Goal: Task Accomplishment & Management: Use online tool/utility

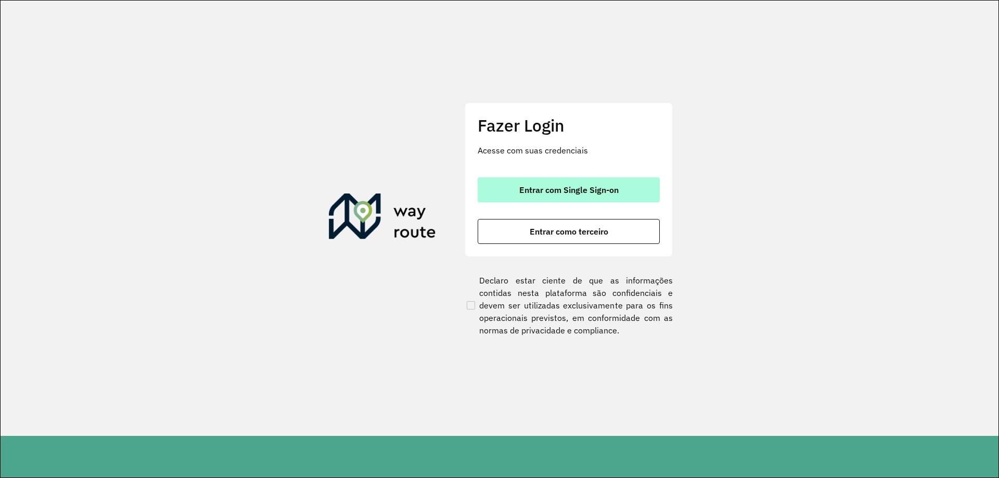
click at [563, 193] on span "Entrar com Single Sign-on" at bounding box center [569, 190] width 99 height 8
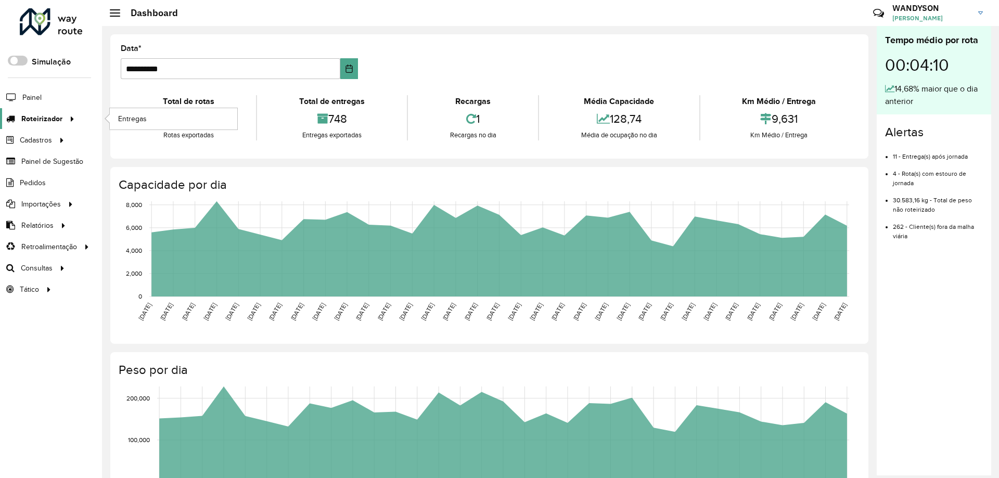
click at [48, 122] on span "Roteirizador" at bounding box center [41, 118] width 41 height 11
click at [148, 117] on link "Entregas" at bounding box center [174, 118] width 128 height 21
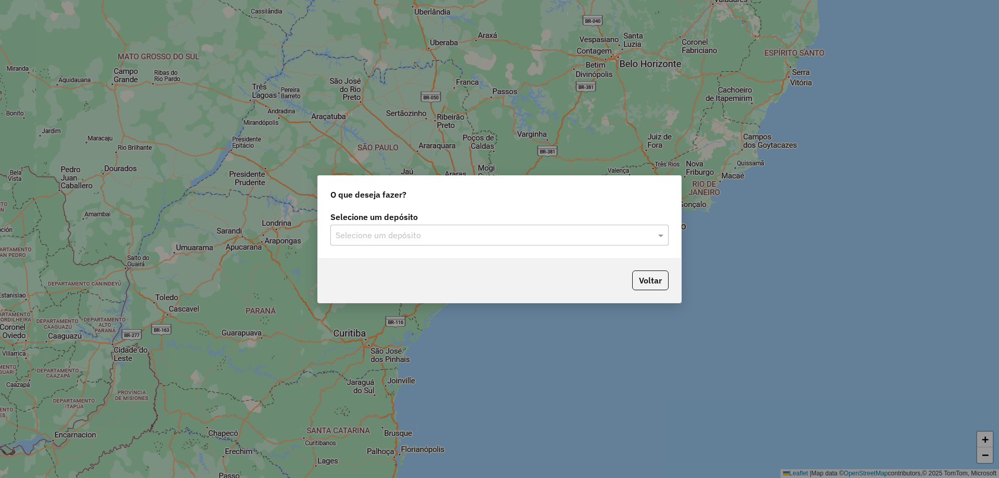
click at [422, 218] on label "Selecione um depósito" at bounding box center [500, 217] width 338 height 12
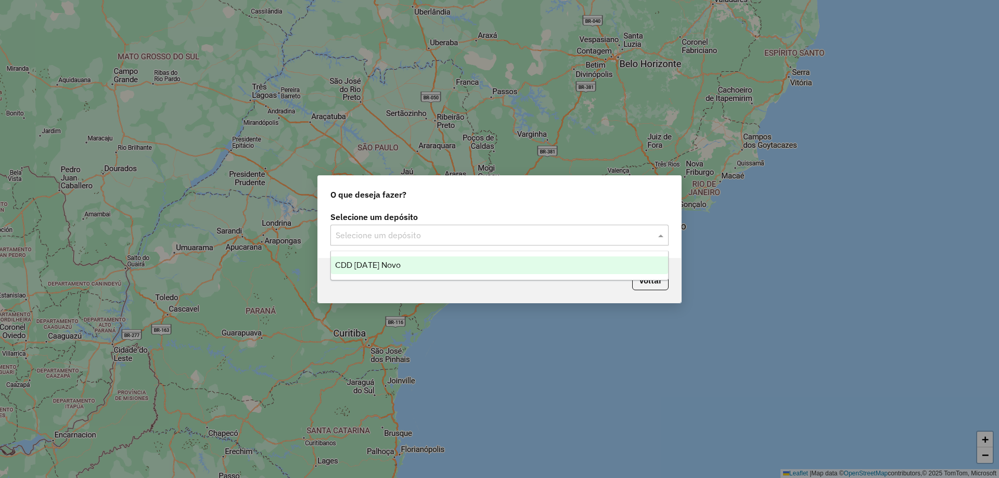
click at [423, 235] on input "text" at bounding box center [489, 236] width 307 height 12
click at [375, 263] on span "CDD [DATE] Novo" at bounding box center [368, 265] width 66 height 9
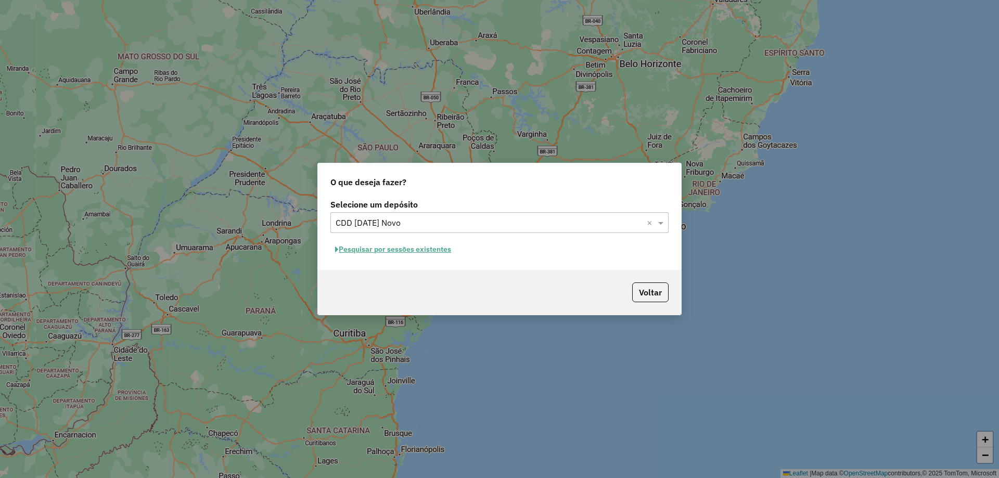
click at [365, 254] on button "Pesquisar por sessões existentes" at bounding box center [393, 250] width 125 height 16
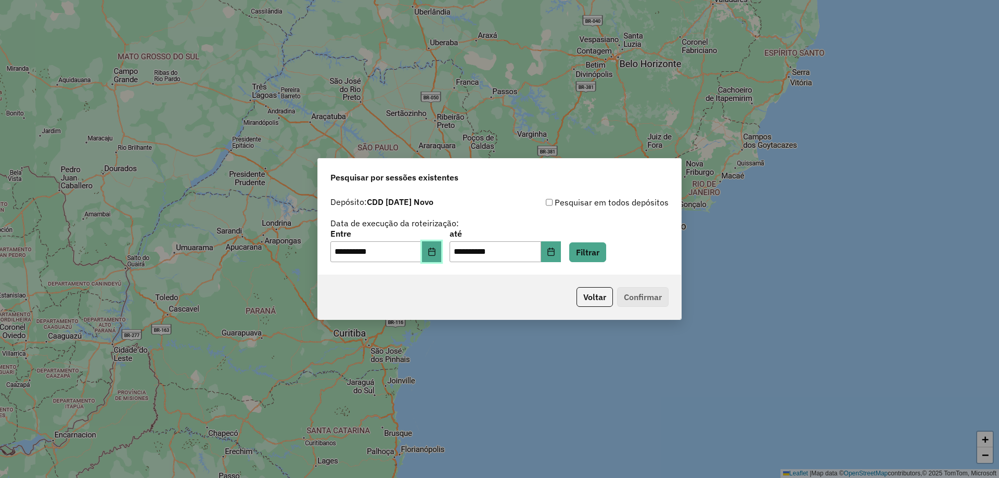
click at [435, 256] on icon "Choose Date" at bounding box center [431, 252] width 7 height 8
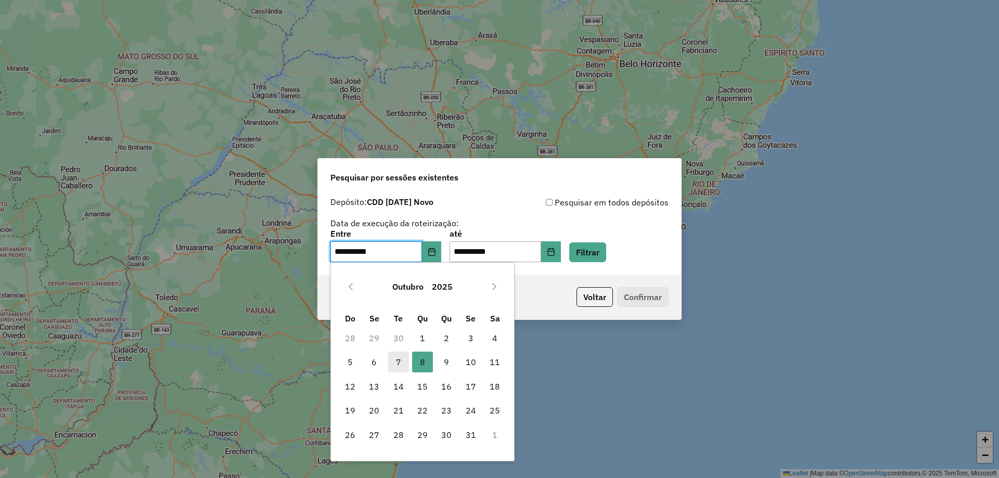
click at [397, 361] on span "7" at bounding box center [398, 362] width 21 height 21
type input "**********"
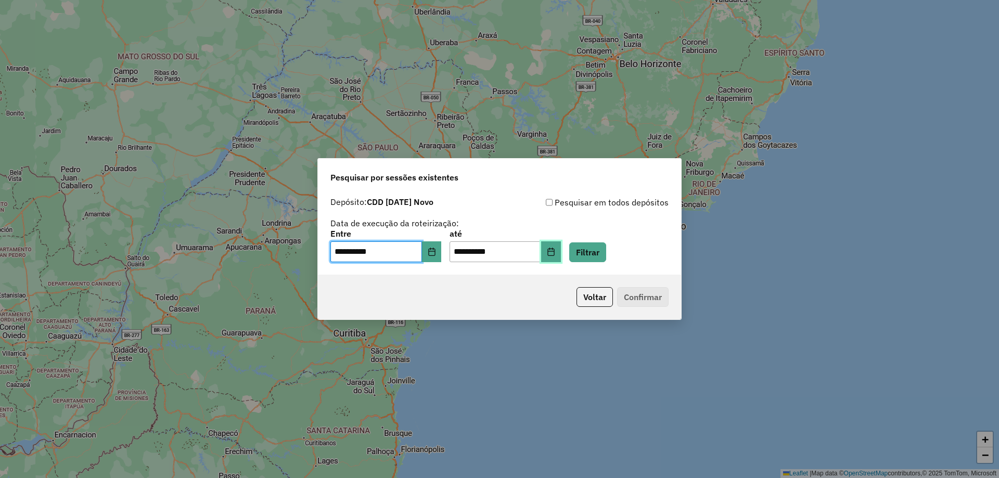
click at [560, 256] on button "Choose Date" at bounding box center [551, 252] width 20 height 21
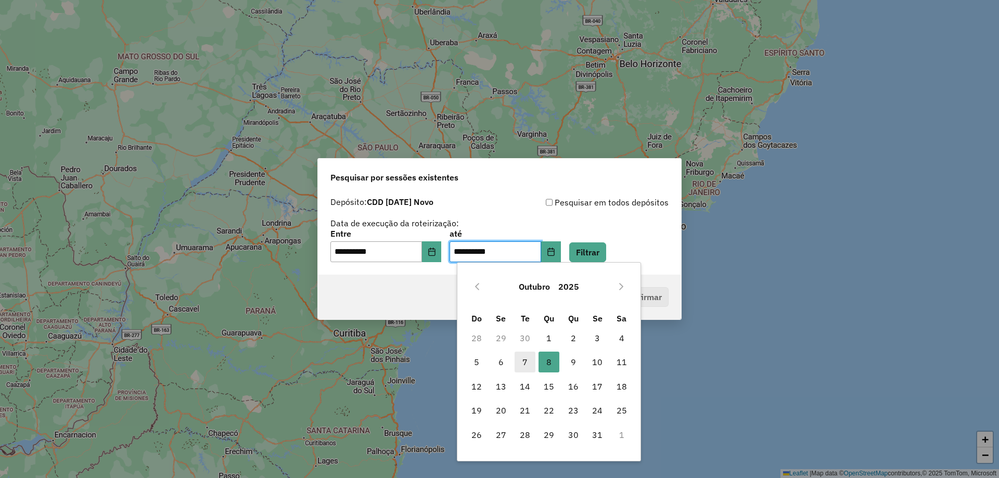
click at [523, 368] on span "7" at bounding box center [525, 362] width 21 height 21
type input "**********"
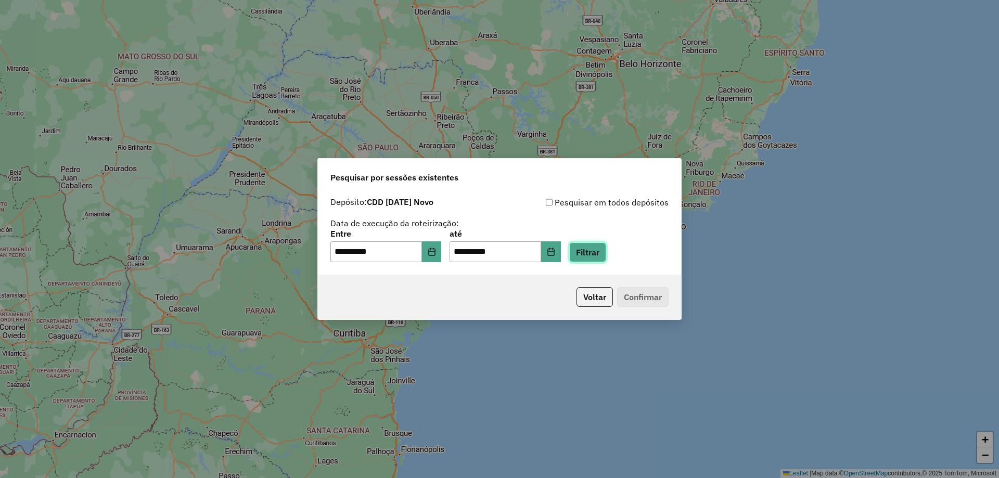
click at [606, 260] on button "Filtrar" at bounding box center [587, 253] width 37 height 20
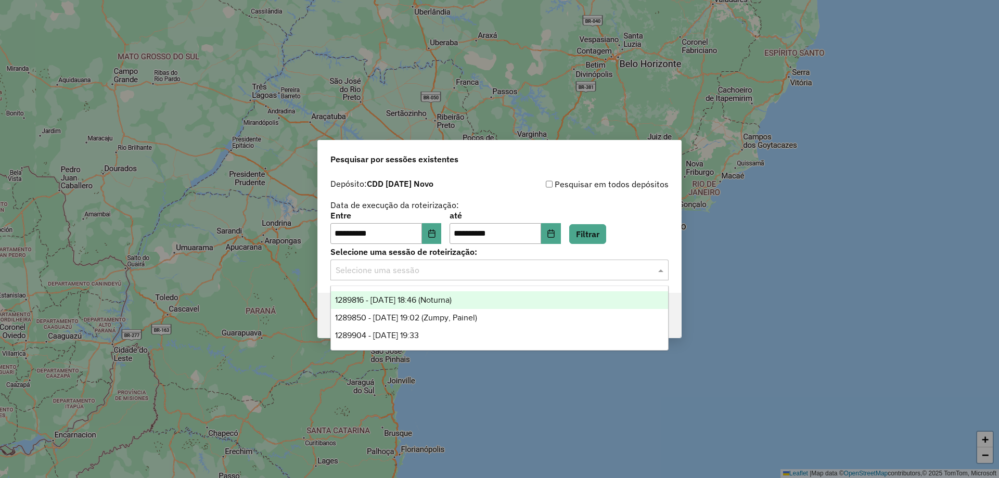
click at [522, 274] on input "text" at bounding box center [489, 270] width 307 height 12
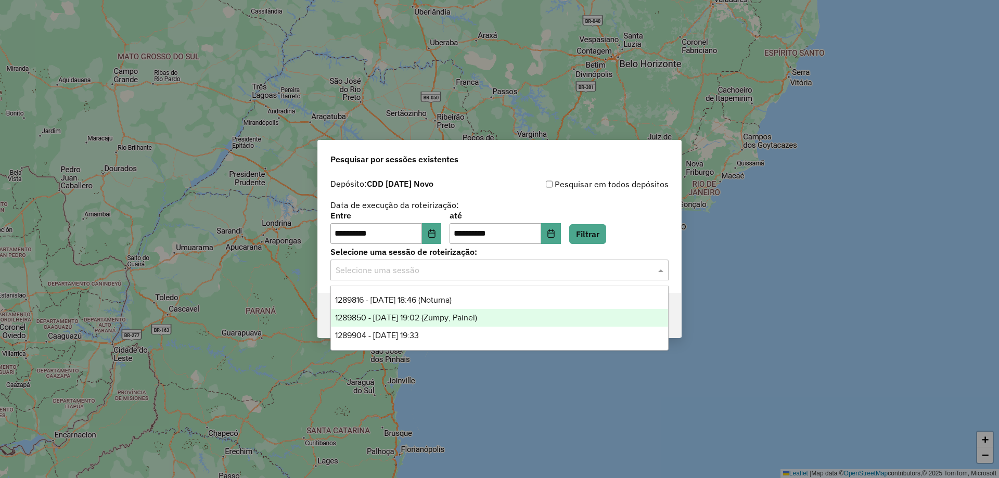
click at [477, 319] on span "1289850 - 07/10/2025 19:02 (Zumpy, Painel)" at bounding box center [406, 317] width 142 height 9
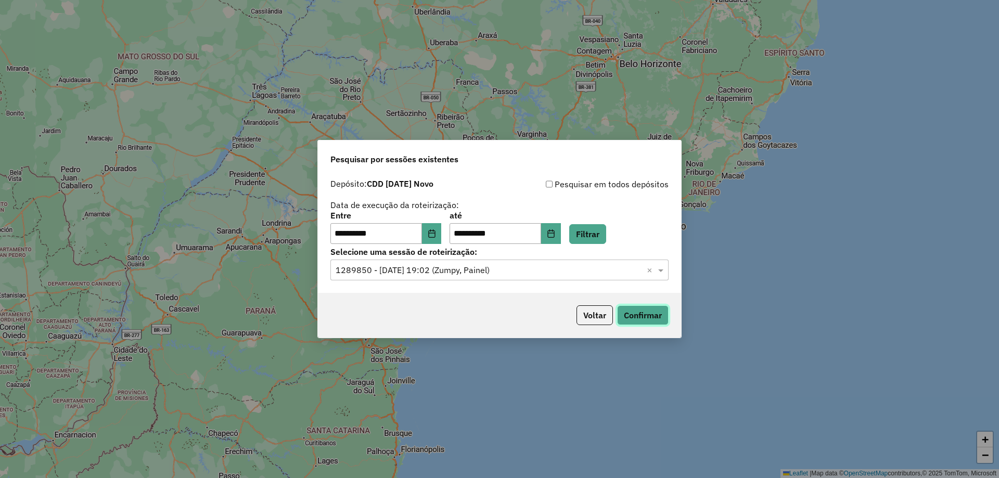
click at [659, 317] on button "Confirmar" at bounding box center [643, 316] width 52 height 20
click at [572, 268] on input "text" at bounding box center [489, 270] width 307 height 12
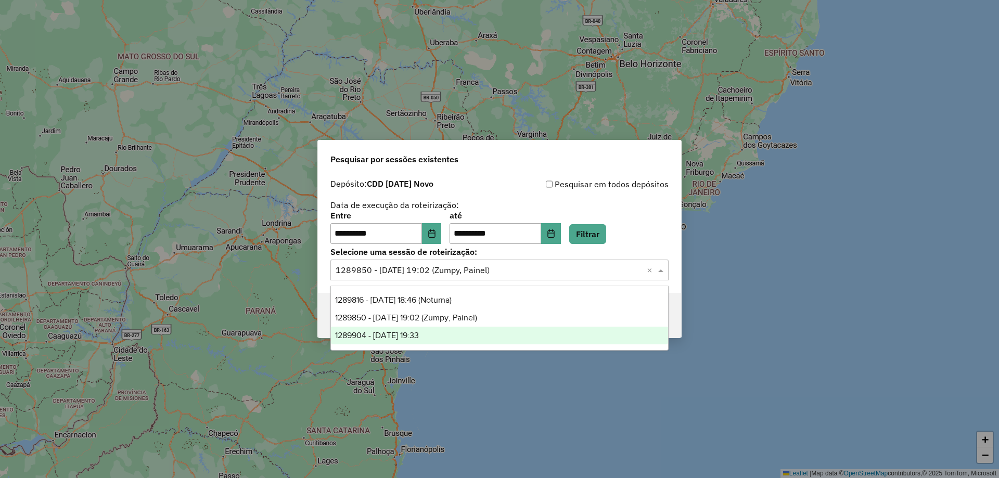
click at [419, 335] on span "1289904 - 07/10/2025 19:33" at bounding box center [377, 335] width 84 height 9
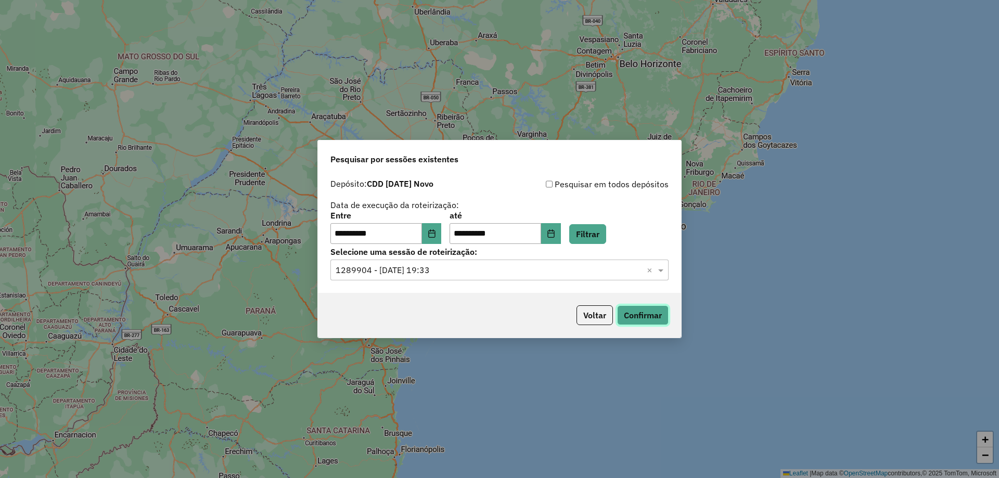
click at [651, 315] on button "Confirmar" at bounding box center [643, 316] width 52 height 20
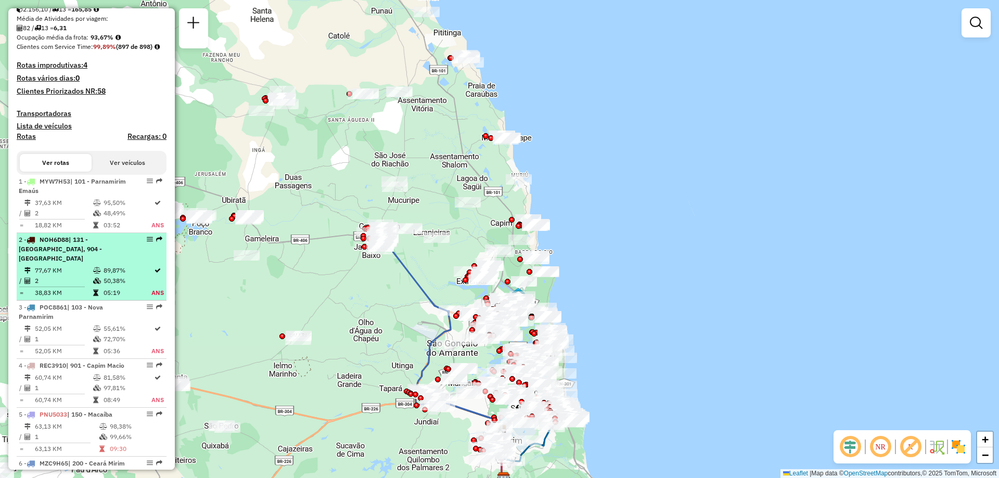
scroll to position [312, 0]
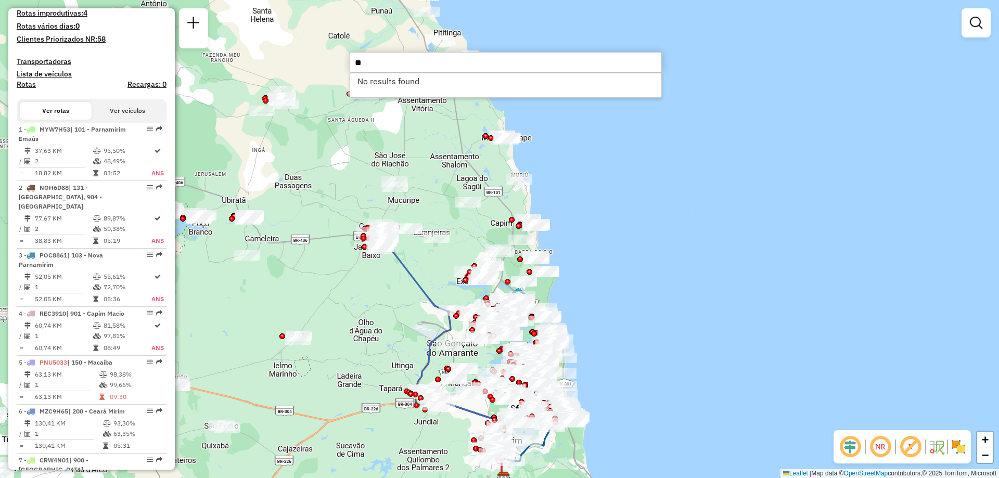
type input "**"
click at [142, 72] on div "Depósito: CDD Natal Novo Total de rotas: 13 Distância Total: 747,23 km Tempo to…" at bounding box center [91, 341] width 158 height 1058
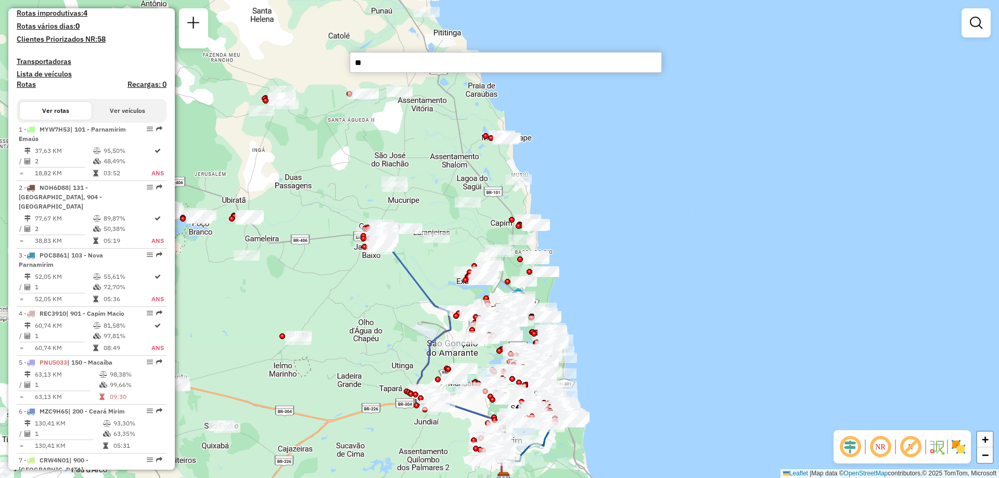
drag, startPoint x: 142, startPoint y: 72, endPoint x: 147, endPoint y: 47, distance: 25.4
click at [147, 31] on h4 "Rotas vários dias: 0" at bounding box center [92, 26] width 150 height 9
click at [372, 62] on input "**" at bounding box center [506, 62] width 312 height 21
click at [158, 66] on h4 "Transportadoras" at bounding box center [92, 61] width 150 height 9
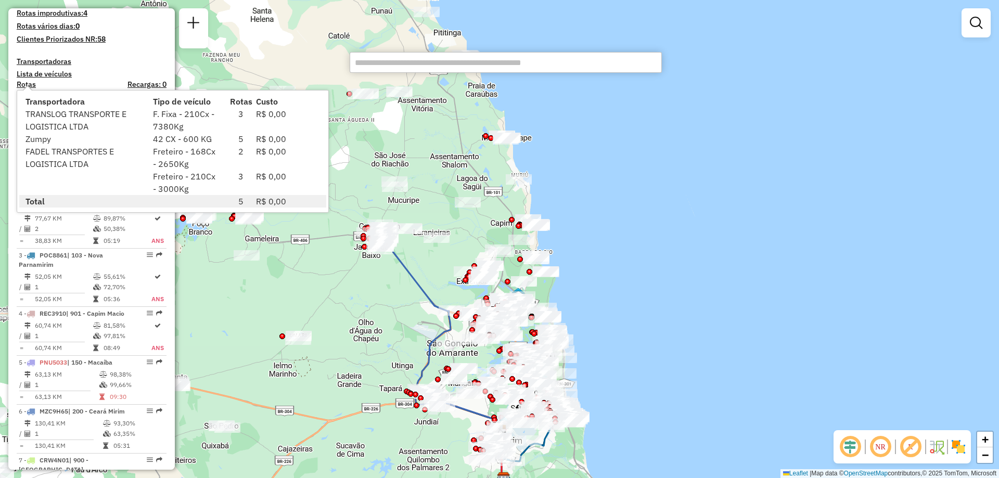
click at [169, 55] on div "Informações da Sessão 1289850 - 07/10/2025 Criação: 06/10/2025 19:02 Desbloquea…" at bounding box center [91, 239] width 167 height 462
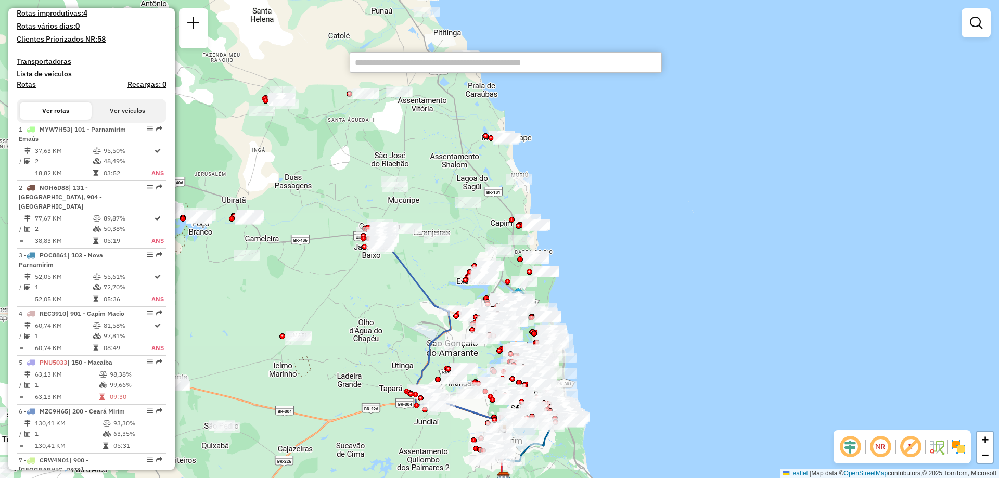
click at [560, 61] on input "text" at bounding box center [506, 62] width 312 height 21
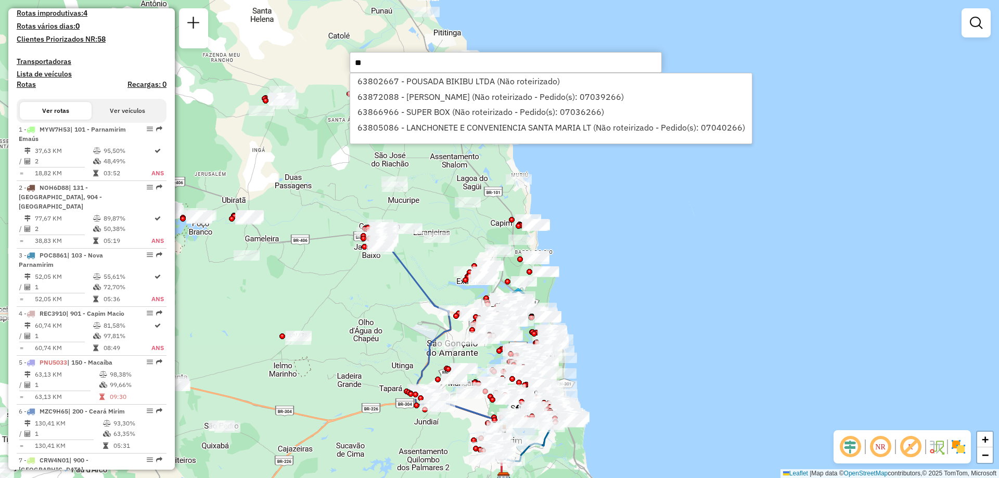
type input "*"
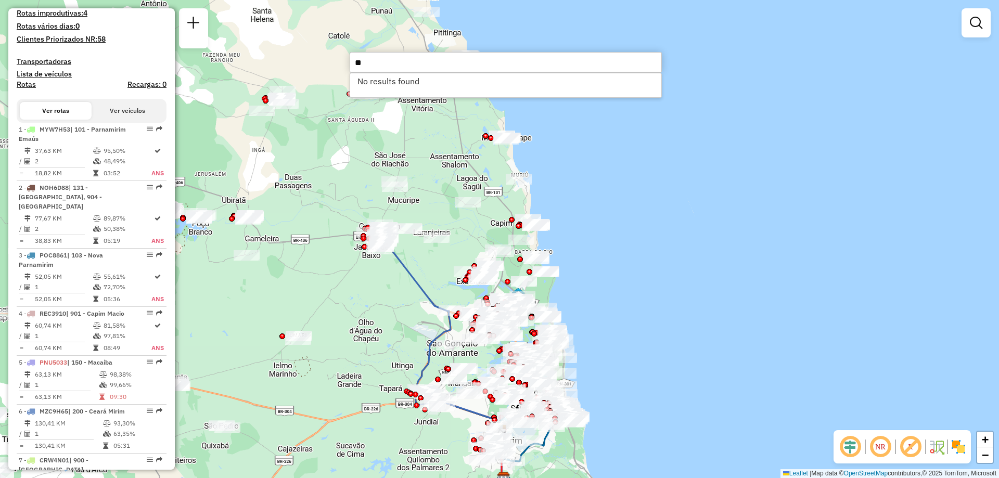
type input "*"
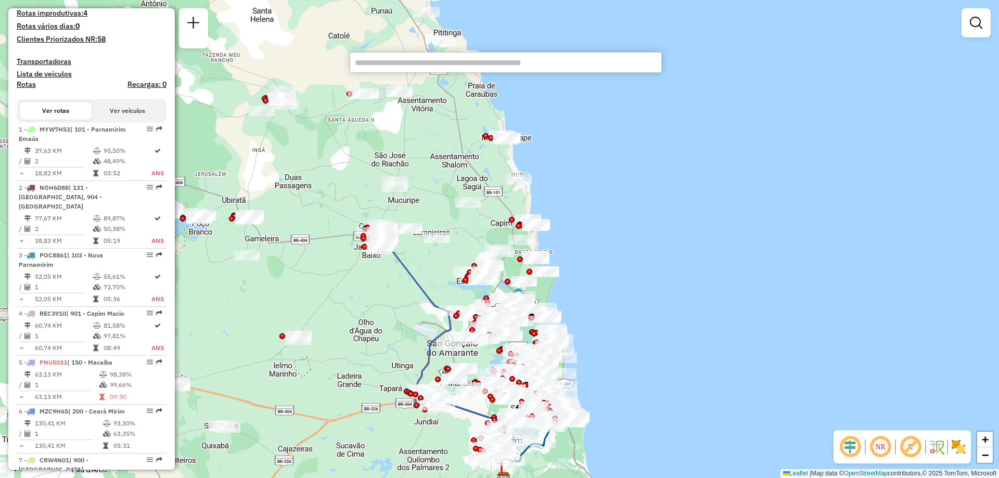
click at [163, 72] on div "Depósito: CDD Natal Novo Total de rotas: 13 Distância Total: 747,23 km Tempo to…" at bounding box center [91, 341] width 158 height 1058
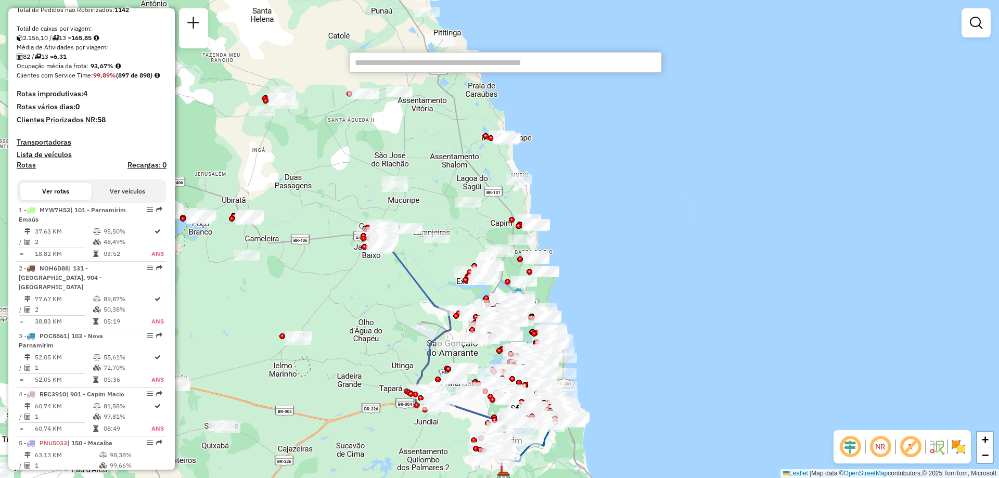
scroll to position [0, 0]
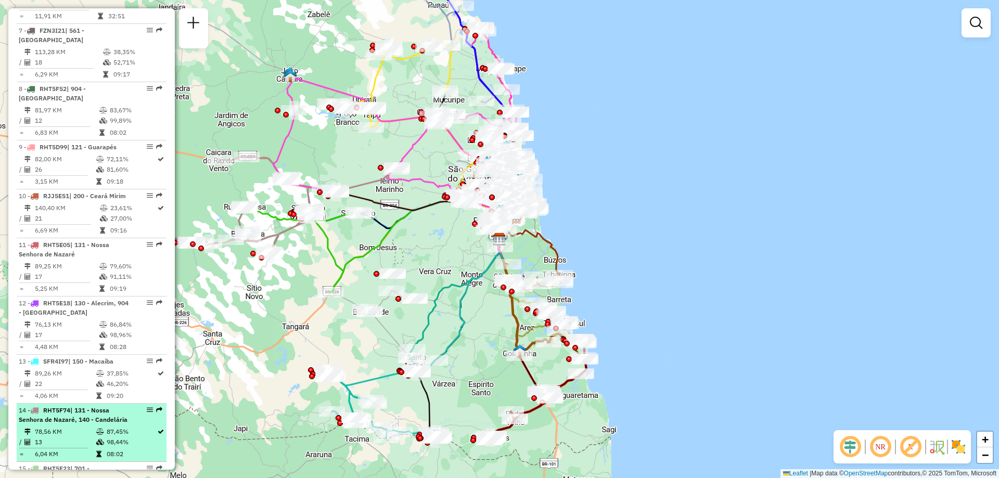
scroll to position [833, 0]
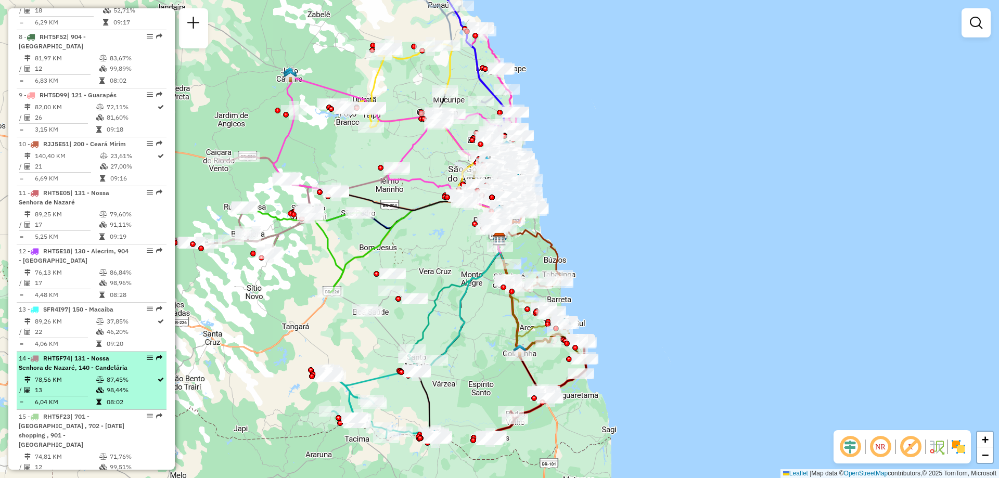
click at [140, 354] on div "14 - RHT5F74 | 131 - [GEOGRAPHIC_DATA], 140 - Candelária" at bounding box center [92, 363] width 146 height 19
select select "**********"
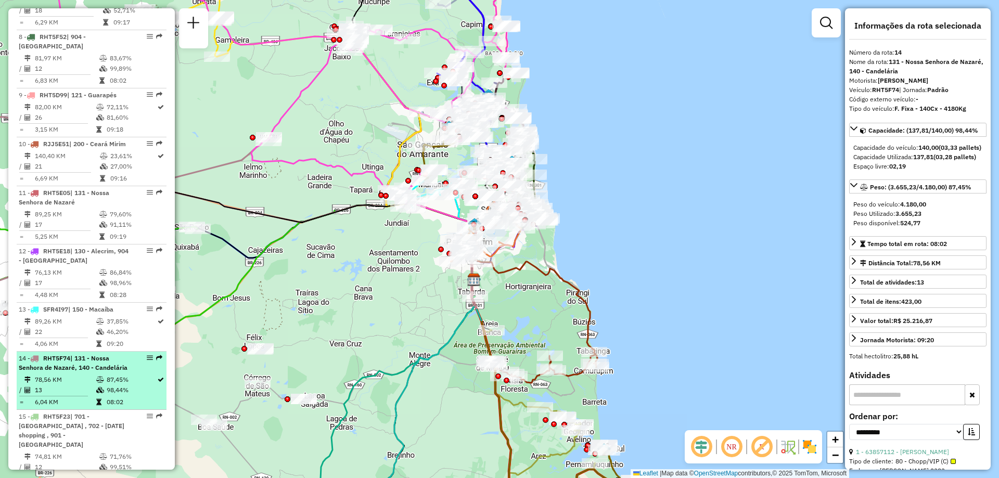
click at [137, 354] on div "14 - RHT5F74 | 131 - [GEOGRAPHIC_DATA], 140 - Candelária" at bounding box center [92, 363] width 146 height 19
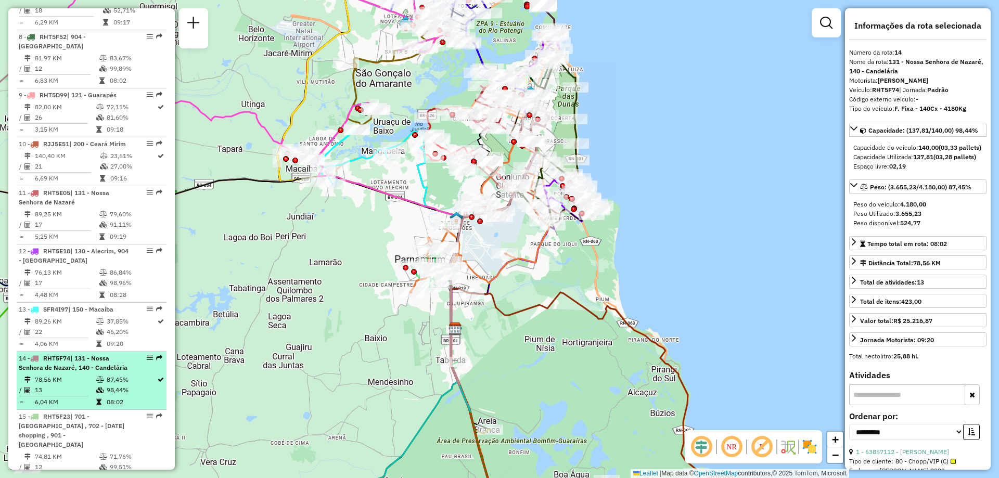
click at [137, 354] on div "14 - RHT5F74 | 131 - [GEOGRAPHIC_DATA], 140 - Candelária" at bounding box center [92, 363] width 146 height 19
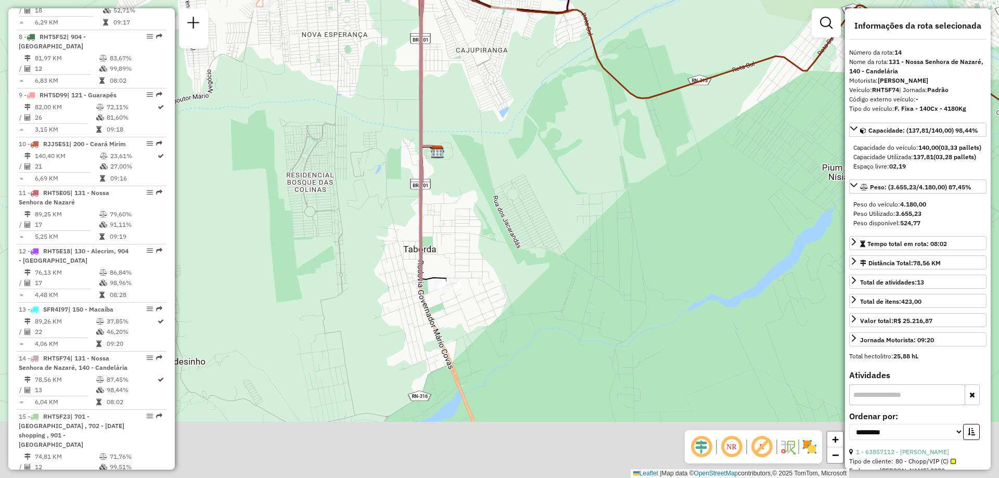
drag, startPoint x: 525, startPoint y: 393, endPoint x: 481, endPoint y: 144, distance: 252.1
click at [481, 144] on div "Janela de atendimento Grade de atendimento Capacidade Transportadoras Veículos …" at bounding box center [499, 239] width 999 height 478
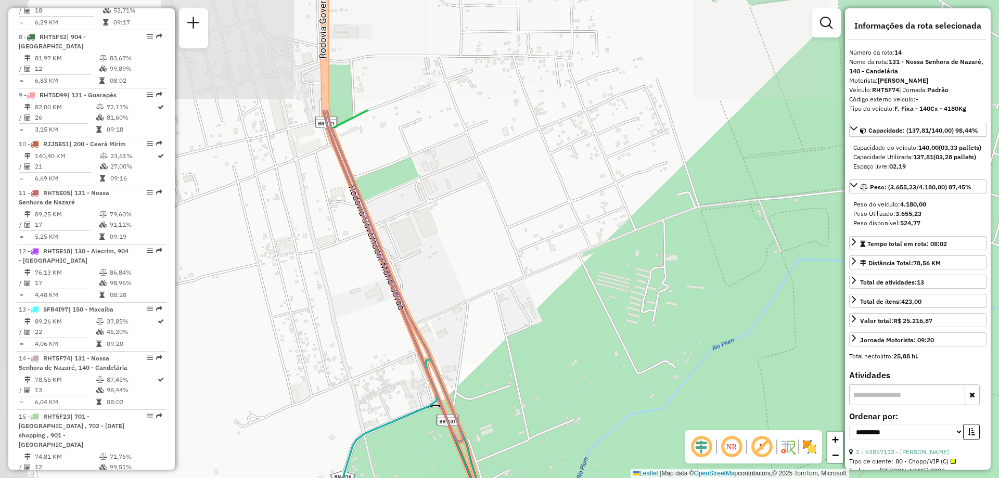
drag, startPoint x: 438, startPoint y: 153, endPoint x: 508, endPoint y: 309, distance: 171.3
click at [508, 309] on div "Janela de atendimento Grade de atendimento Capacidade Transportadoras Veículos …" at bounding box center [499, 239] width 999 height 478
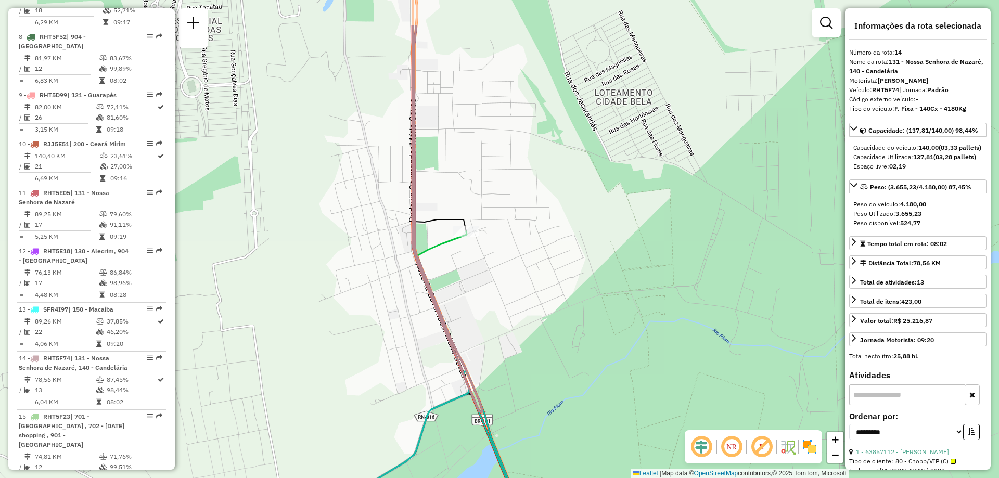
drag, startPoint x: 450, startPoint y: 194, endPoint x: 468, endPoint y: 267, distance: 75.6
click at [468, 267] on div "Janela de atendimento Grade de atendimento Capacidade Transportadoras Veículos …" at bounding box center [499, 239] width 999 height 478
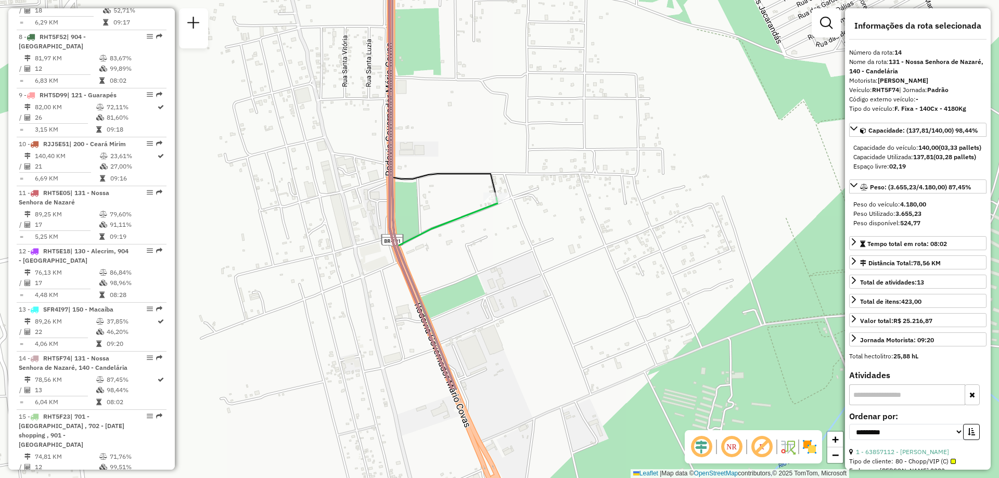
drag, startPoint x: 489, startPoint y: 265, endPoint x: 490, endPoint y: 129, distance: 136.9
click at [490, 129] on div "Janela de atendimento Grade de atendimento Capacidade Transportadoras Veículos …" at bounding box center [499, 239] width 999 height 478
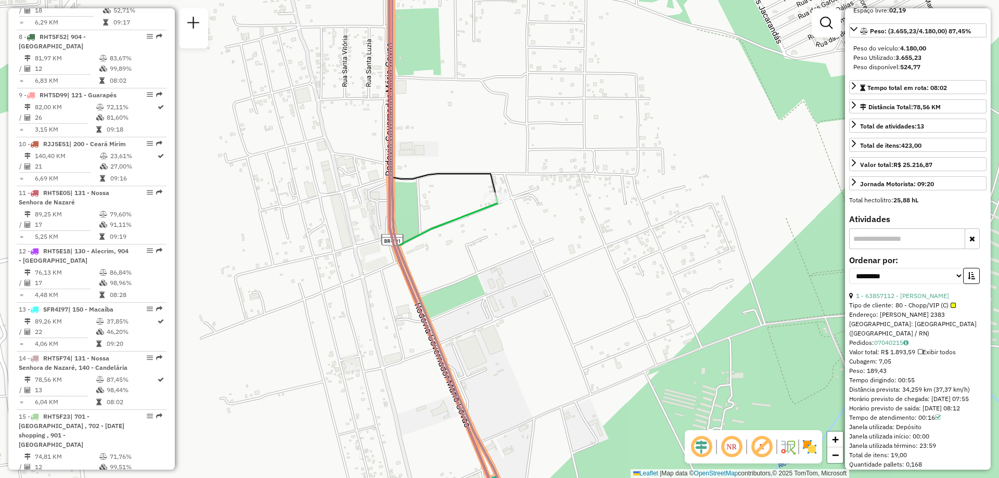
scroll to position [52, 0]
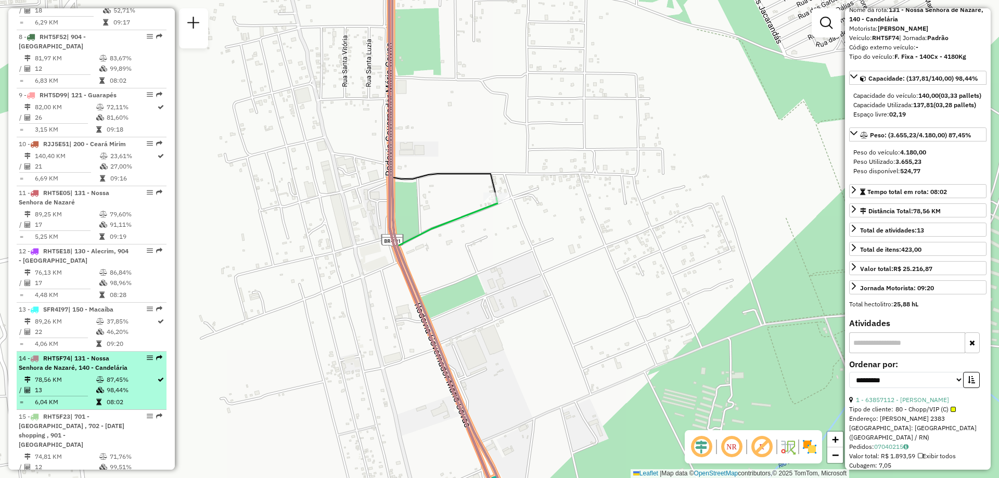
click at [75, 375] on td "78,56 KM" at bounding box center [64, 380] width 61 height 10
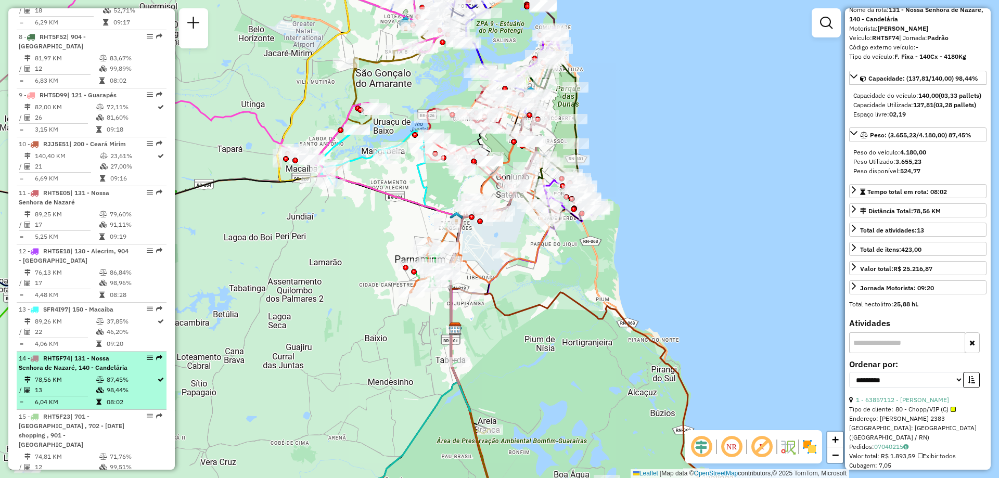
click at [75, 375] on td "78,56 KM" at bounding box center [64, 380] width 61 height 10
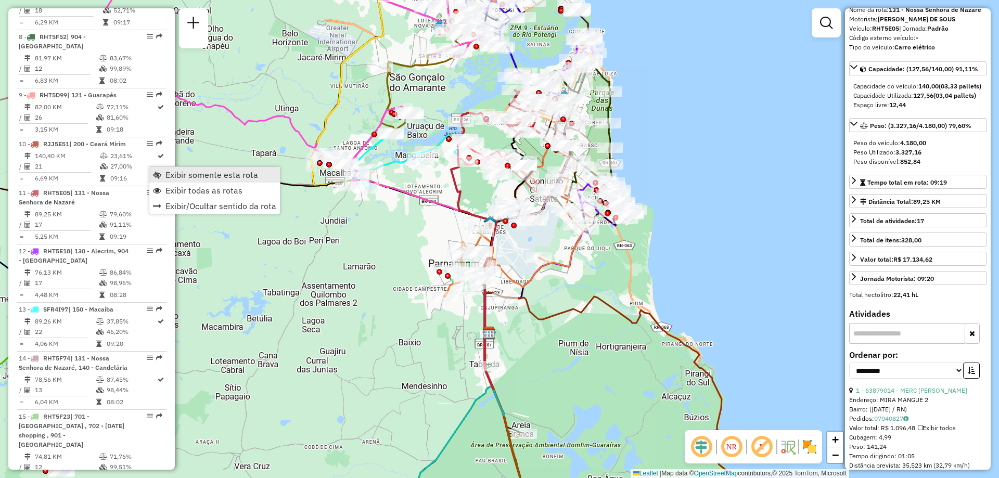
click at [238, 175] on span "Exibir somente esta rota" at bounding box center [212, 175] width 93 height 8
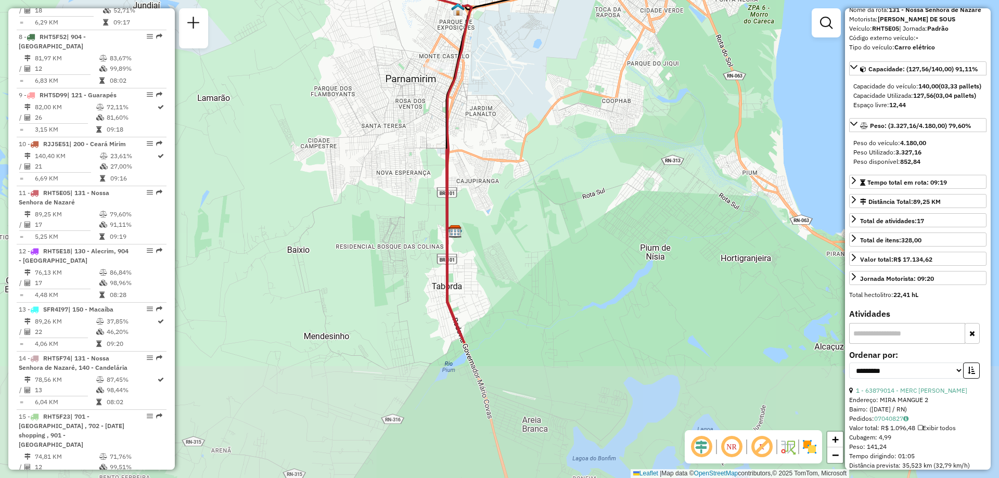
drag, startPoint x: 566, startPoint y: 380, endPoint x: 550, endPoint y: 225, distance: 155.4
click at [550, 225] on div "Janela de atendimento Grade de atendimento Capacidade Transportadoras Veículos …" at bounding box center [499, 239] width 999 height 478
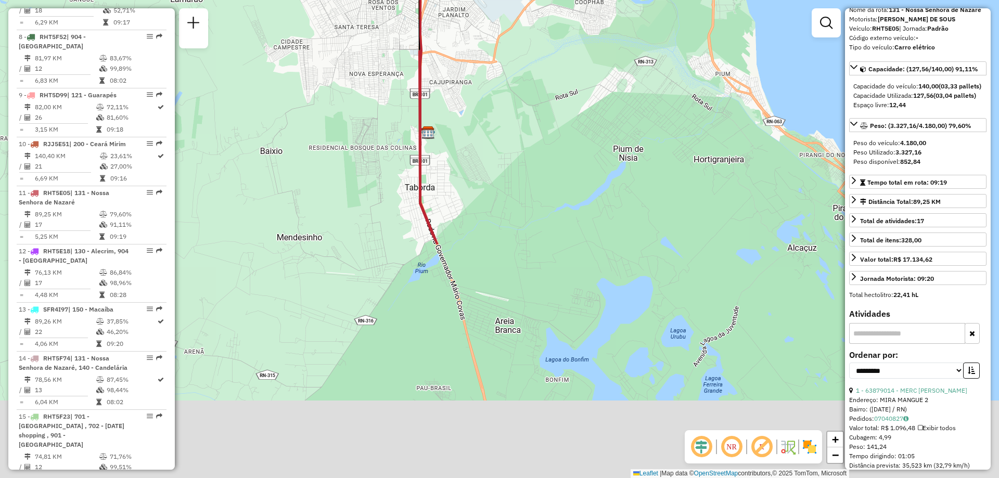
drag, startPoint x: 491, startPoint y: 271, endPoint x: 456, endPoint y: 178, distance: 99.2
click at [456, 178] on div "Janela de atendimento Grade de atendimento Capacidade Transportadoras Veículos …" at bounding box center [499, 239] width 999 height 478
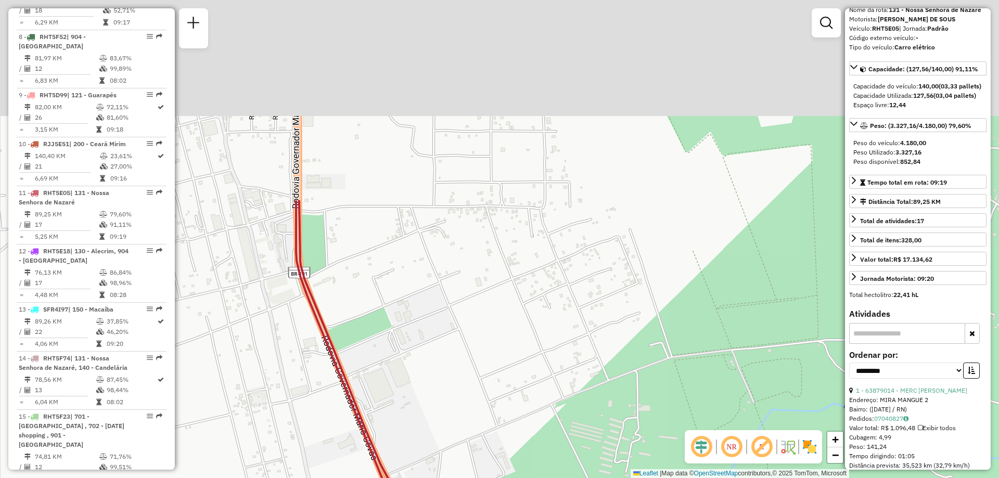
drag, startPoint x: 422, startPoint y: 169, endPoint x: 462, endPoint y: 420, distance: 254.1
click at [462, 420] on div "Janela de atendimento Grade de atendimento Capacidade Transportadoras Veículos …" at bounding box center [499, 239] width 999 height 478
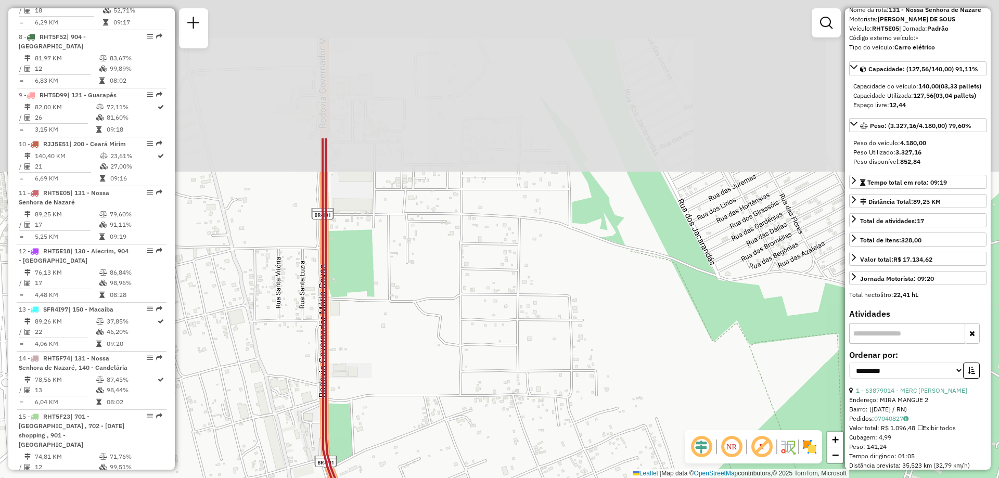
drag, startPoint x: 375, startPoint y: 207, endPoint x: 402, endPoint y: 433, distance: 227.5
click at [402, 433] on div "Janela de atendimento Grade de atendimento Capacidade Transportadoras Veículos …" at bounding box center [499, 239] width 999 height 478
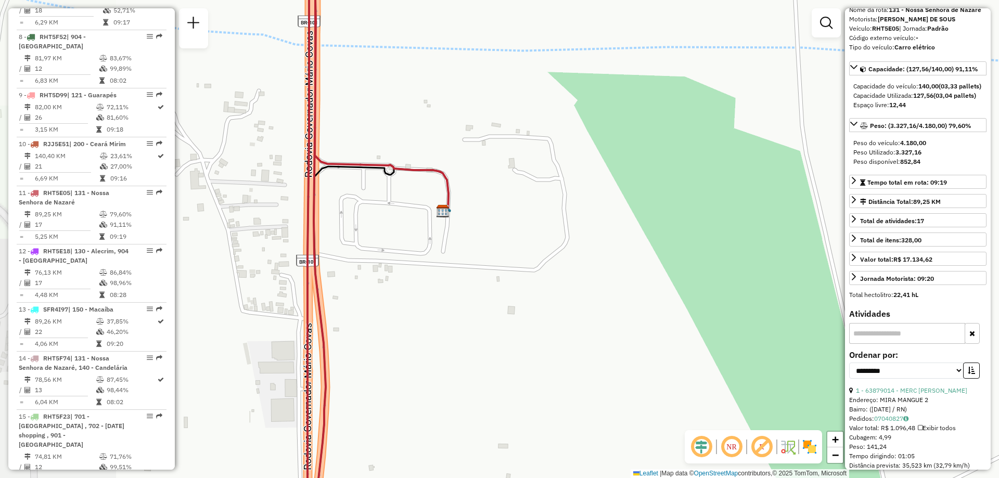
drag, startPoint x: 369, startPoint y: 229, endPoint x: 566, endPoint y: 275, distance: 202.3
click at [566, 275] on div "Janela de atendimento Grade de atendimento Capacidade Transportadoras Veículos …" at bounding box center [499, 239] width 999 height 478
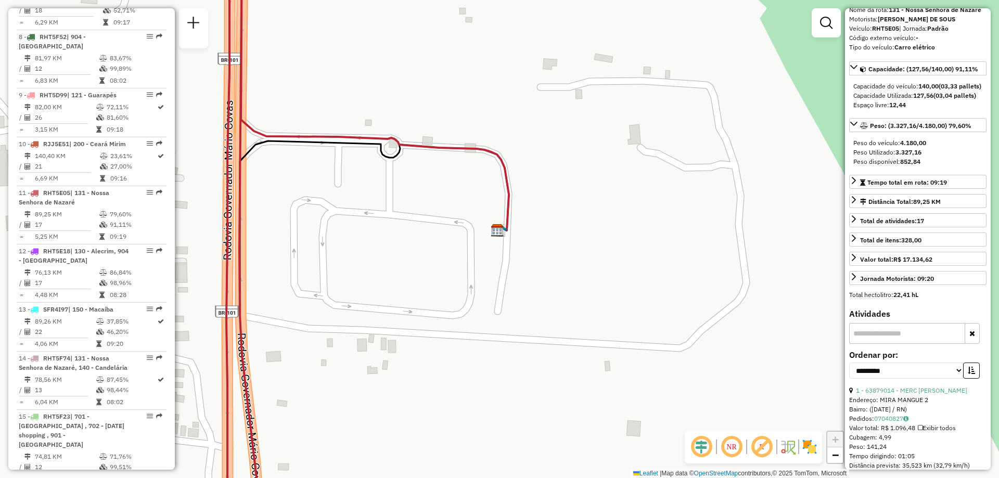
drag, startPoint x: 406, startPoint y: 200, endPoint x: 417, endPoint y: 194, distance: 13.5
click at [417, 194] on div "Janela de atendimento Grade de atendimento Capacidade Transportadoras Veículos …" at bounding box center [499, 239] width 999 height 478
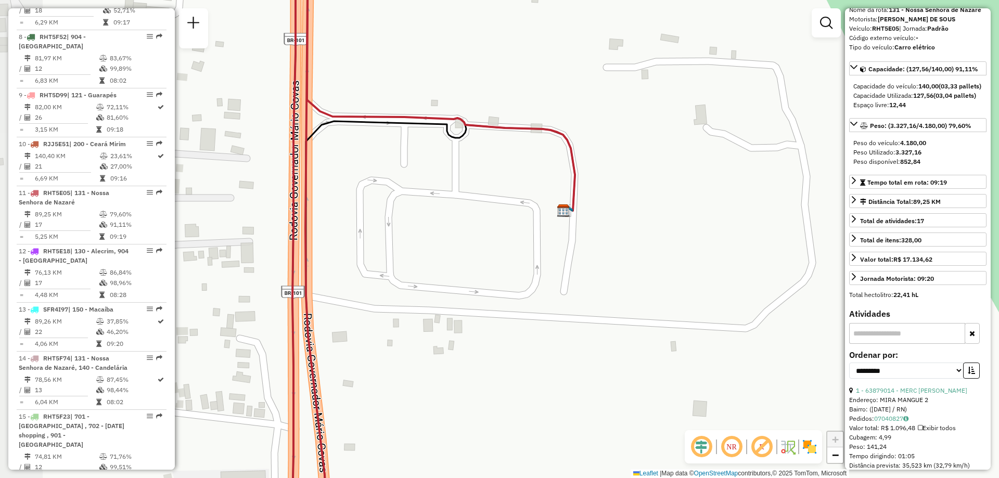
drag, startPoint x: 661, startPoint y: 239, endPoint x: 741, endPoint y: 233, distance: 80.9
click at [741, 233] on div "Janela de atendimento Grade de atendimento Capacidade Transportadoras Veículos …" at bounding box center [499, 239] width 999 height 478
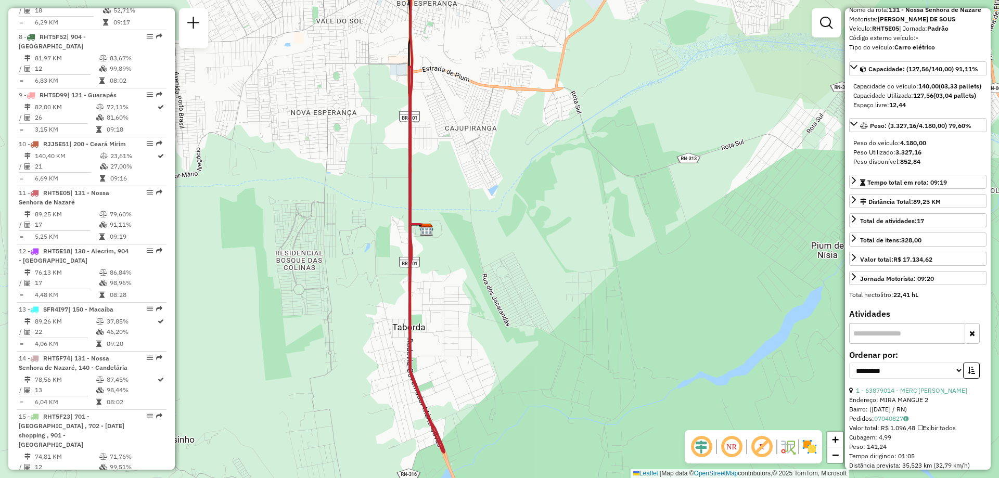
drag, startPoint x: 496, startPoint y: 364, endPoint x: 466, endPoint y: 331, distance: 44.6
click at [466, 331] on div "Janela de atendimento Grade de atendimento Capacidade Transportadoras Veículos …" at bounding box center [499, 239] width 999 height 478
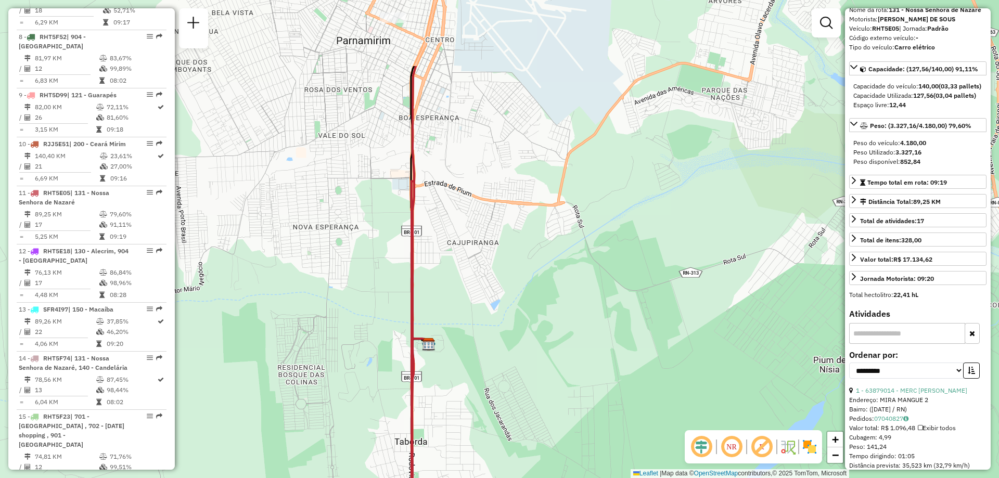
drag, startPoint x: 435, startPoint y: 103, endPoint x: 437, endPoint y: 217, distance: 114.0
click at [437, 217] on div "Janela de atendimento Grade de atendimento Capacidade Transportadoras Veículos …" at bounding box center [499, 239] width 999 height 478
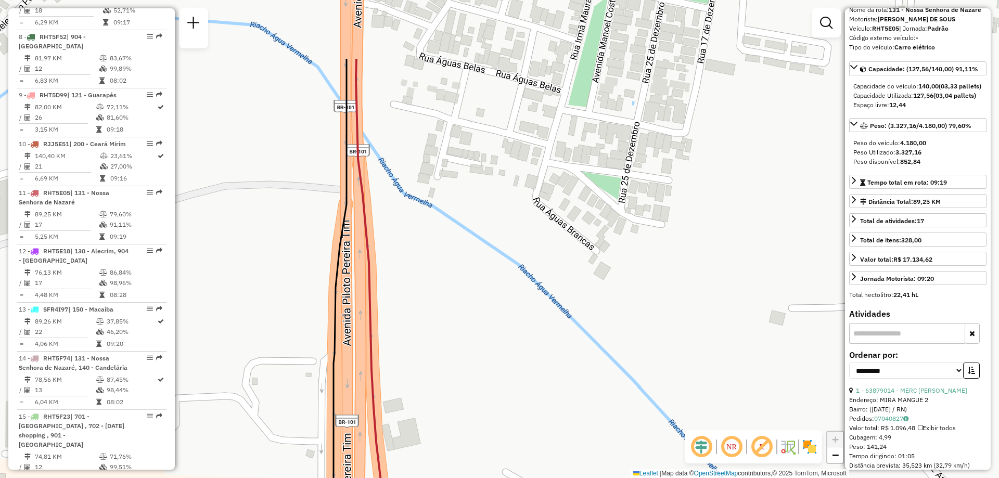
drag, startPoint x: 473, startPoint y: 184, endPoint x: 456, endPoint y: 309, distance: 126.6
click at [456, 309] on div "Janela de atendimento Grade de atendimento Capacidade Transportadoras Veículos …" at bounding box center [499, 239] width 999 height 478
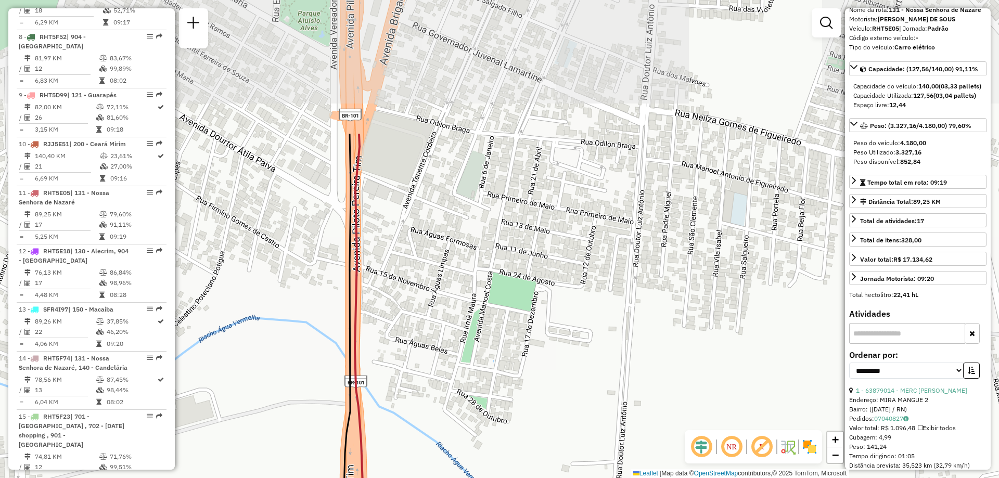
drag, startPoint x: 465, startPoint y: 110, endPoint x: 409, endPoint y: 313, distance: 211.2
click at [410, 313] on div "Janela de atendimento Grade de atendimento Capacidade Transportadoras Veículos …" at bounding box center [499, 239] width 999 height 478
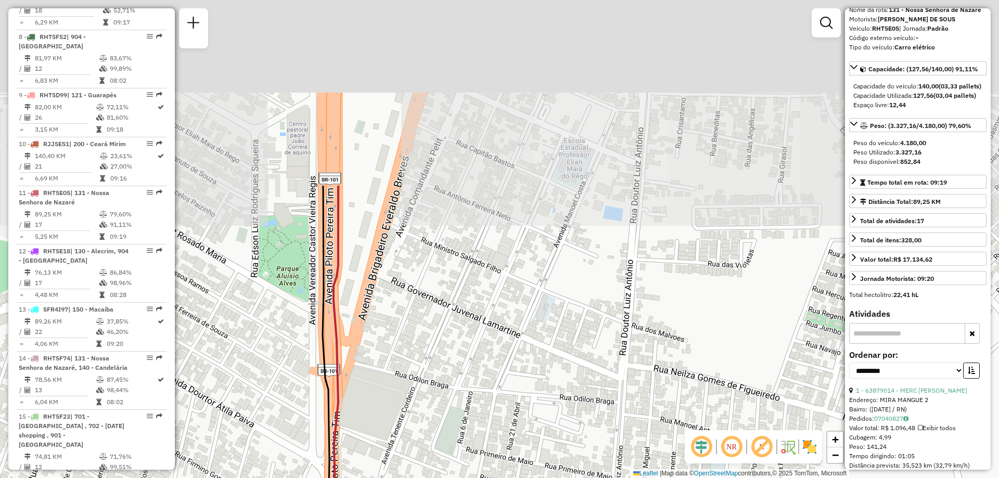
drag, startPoint x: 389, startPoint y: 102, endPoint x: 376, endPoint y: 335, distance: 234.1
click at [376, 335] on div "Janela de atendimento Grade de atendimento Capacidade Transportadoras Veículos …" at bounding box center [499, 239] width 999 height 478
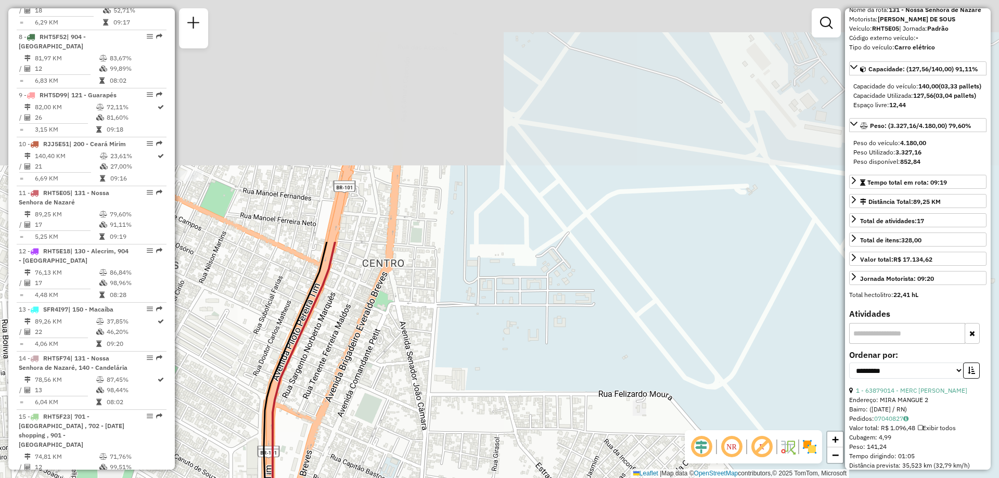
drag, startPoint x: 423, startPoint y: 93, endPoint x: 334, endPoint y: 372, distance: 292.7
click at [334, 395] on div "Janela de atendimento Grade de atendimento Capacidade Transportadoras Veículos …" at bounding box center [499, 239] width 999 height 478
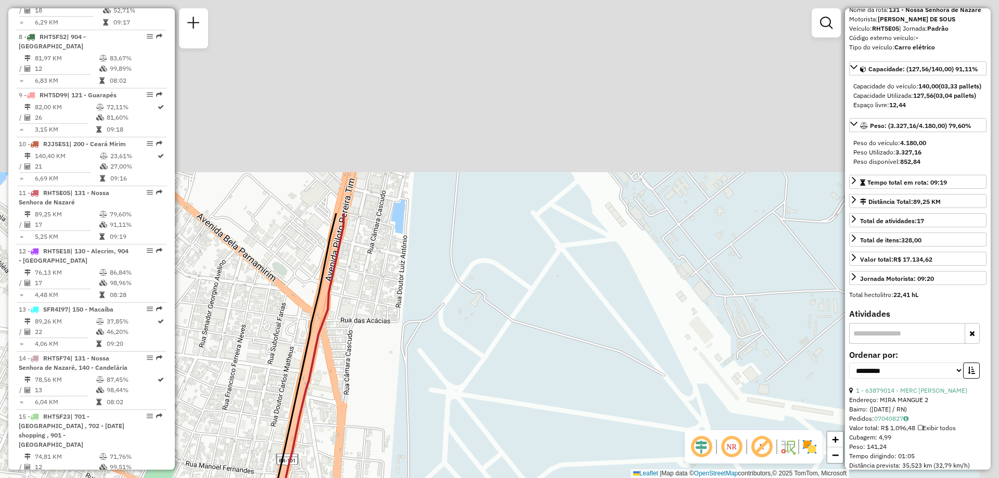
drag, startPoint x: 420, startPoint y: 159, endPoint x: 390, endPoint y: 353, distance: 196.4
click at [360, 443] on div "Janela de atendimento Grade de atendimento Capacidade Transportadoras Veículos …" at bounding box center [499, 239] width 999 height 478
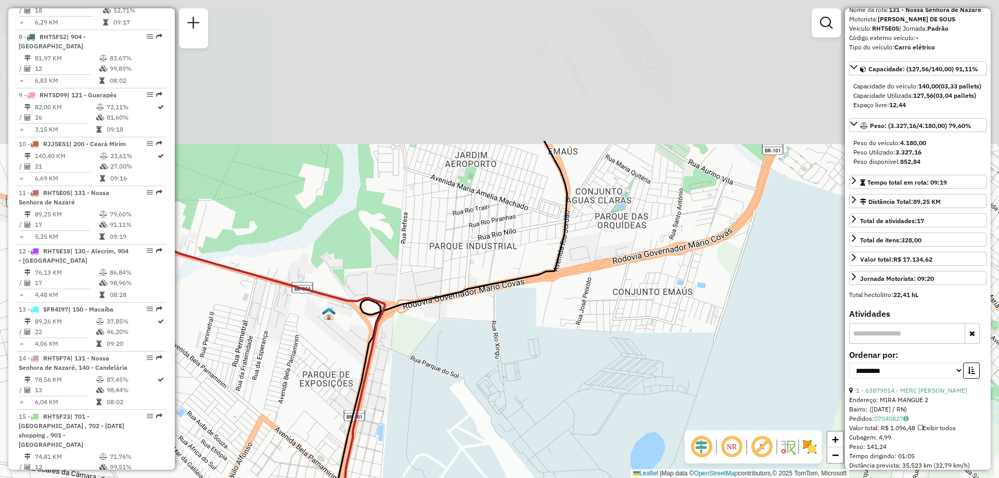
drag, startPoint x: 456, startPoint y: 141, endPoint x: 429, endPoint y: 347, distance: 208.4
click at [429, 347] on div "Janela de atendimento Grade de atendimento Capacidade Transportadoras Veículos …" at bounding box center [499, 239] width 999 height 478
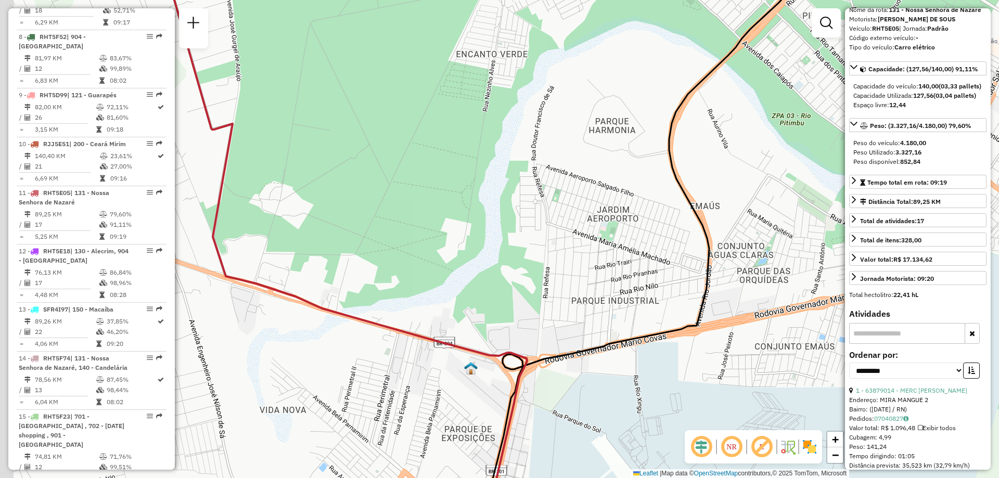
drag, startPoint x: 301, startPoint y: 203, endPoint x: 486, endPoint y: 259, distance: 193.2
click at [486, 259] on div "Janela de atendimento Grade de atendimento Capacidade Transportadoras Veículos …" at bounding box center [499, 239] width 999 height 478
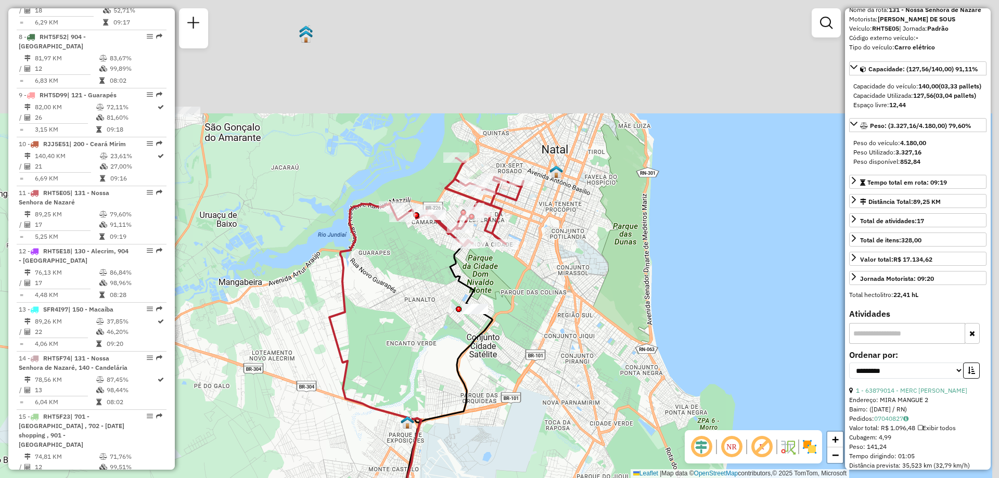
drag, startPoint x: 486, startPoint y: 137, endPoint x: 397, endPoint y: 274, distance: 163.0
click at [397, 274] on div "Janela de atendimento Grade de atendimento Capacidade Transportadoras Veículos …" at bounding box center [499, 239] width 999 height 478
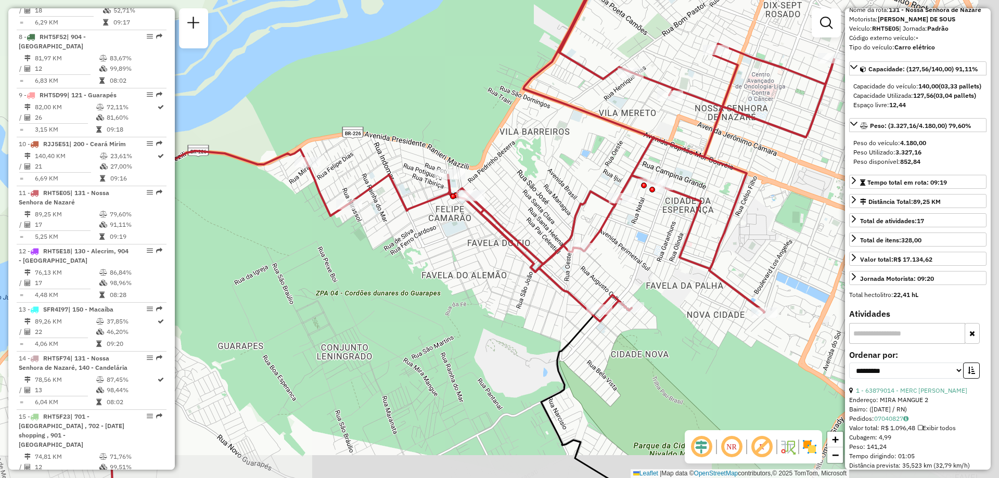
drag, startPoint x: 492, startPoint y: 348, endPoint x: 432, endPoint y: 305, distance: 73.5
click at [432, 305] on div "Janela de atendimento Grade de atendimento Capacidade Transportadoras Veículos …" at bounding box center [499, 239] width 999 height 478
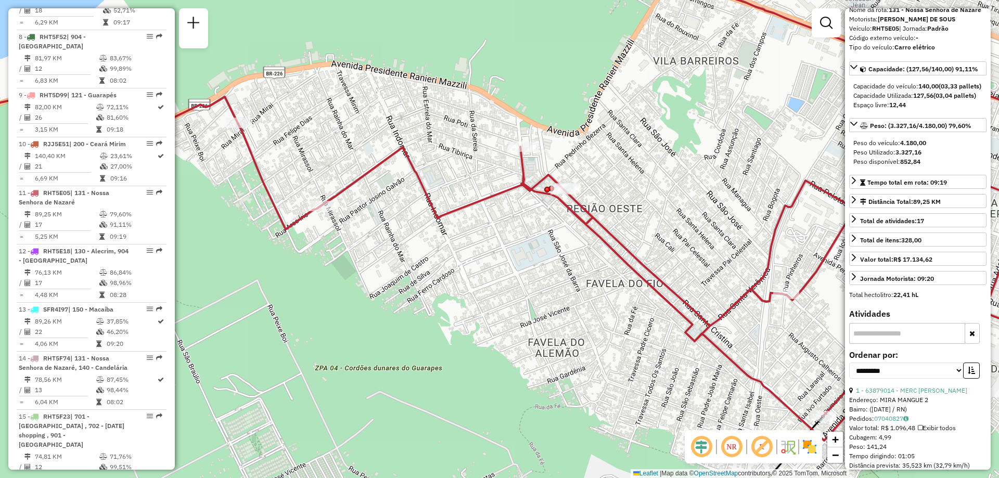
drag, startPoint x: 416, startPoint y: 178, endPoint x: 347, endPoint y: 142, distance: 78.0
click at [347, 142] on div "Janela de atendimento Grade de atendimento Capacidade Transportadoras Veículos …" at bounding box center [499, 239] width 999 height 478
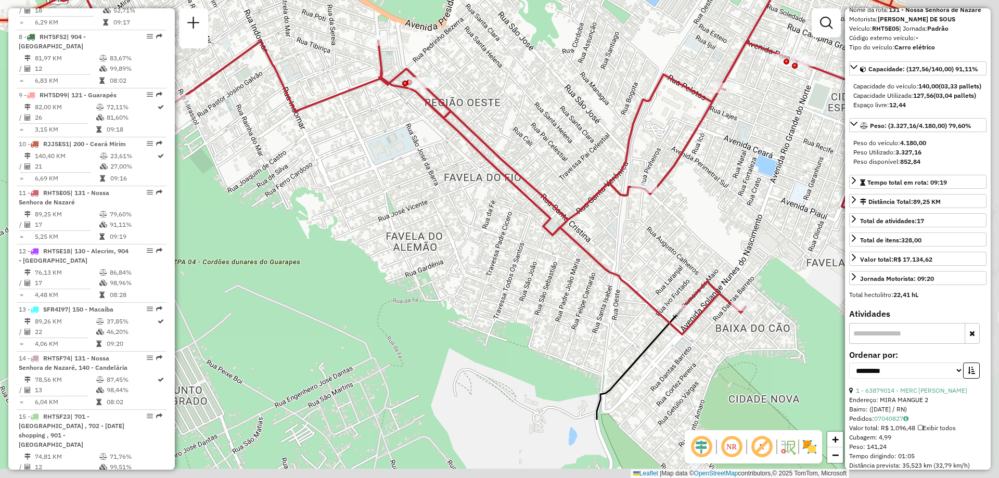
drag, startPoint x: 710, startPoint y: 204, endPoint x: 567, endPoint y: 97, distance: 177.4
click at [567, 97] on div "Janela de atendimento Grade de atendimento Capacidade Transportadoras Veículos …" at bounding box center [499, 239] width 999 height 478
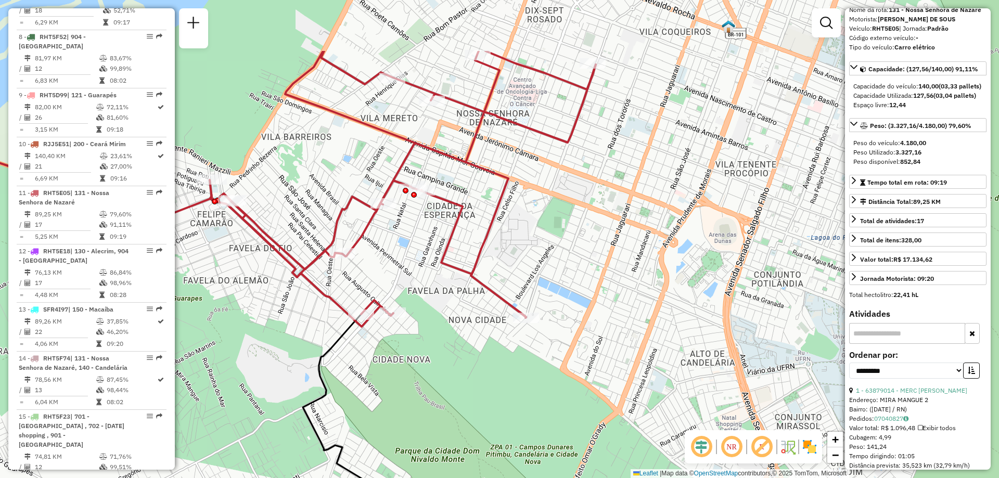
drag, startPoint x: 630, startPoint y: 170, endPoint x: 396, endPoint y: 269, distance: 254.3
click at [396, 269] on div "Janela de atendimento Grade de atendimento Capacidade Transportadoras Veículos …" at bounding box center [499, 239] width 999 height 478
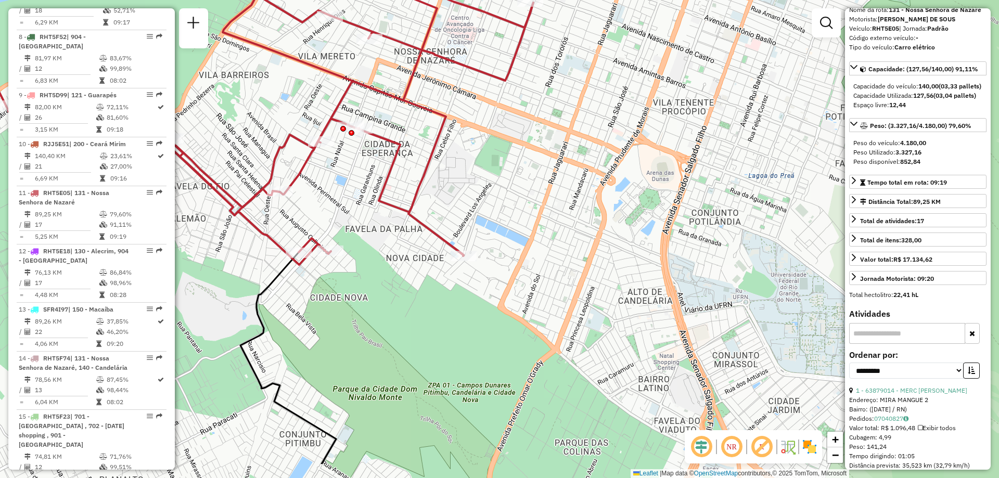
drag, startPoint x: 647, startPoint y: 155, endPoint x: 584, endPoint y: 93, distance: 88.0
click at [584, 93] on div "Janela de atendimento Grade de atendimento Capacidade Transportadoras Veículos …" at bounding box center [499, 239] width 999 height 478
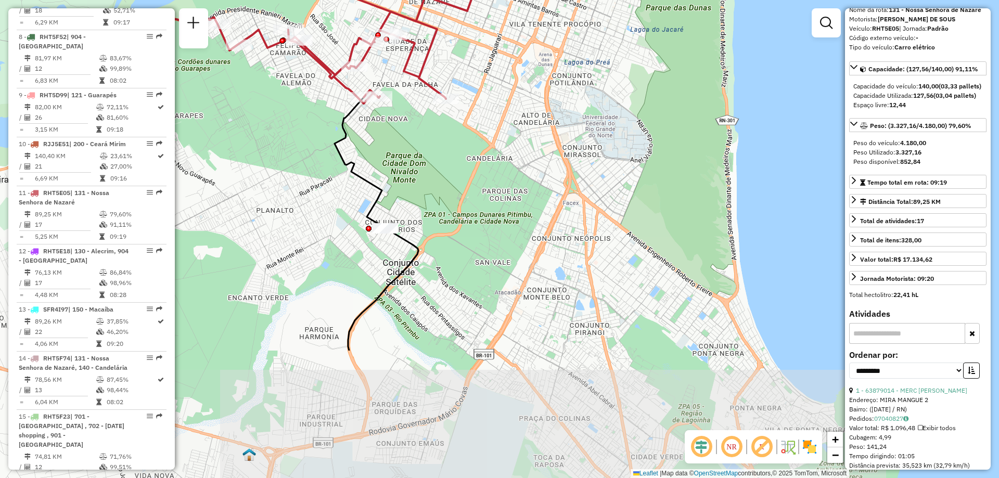
drag, startPoint x: 557, startPoint y: 251, endPoint x: 549, endPoint y: 75, distance: 176.1
click at [549, 75] on div "Janela de atendimento Grade de atendimento Capacidade Transportadoras Veículos …" at bounding box center [499, 239] width 999 height 478
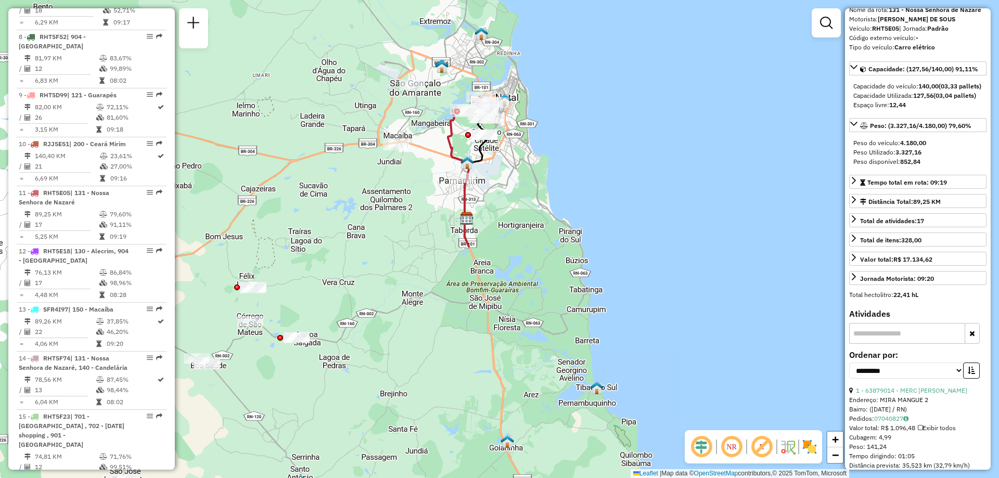
drag, startPoint x: 512, startPoint y: 300, endPoint x: 506, endPoint y: 199, distance: 100.7
click at [506, 199] on div "Janela de atendimento Grade de atendimento Capacidade Transportadoras Veículos …" at bounding box center [499, 239] width 999 height 478
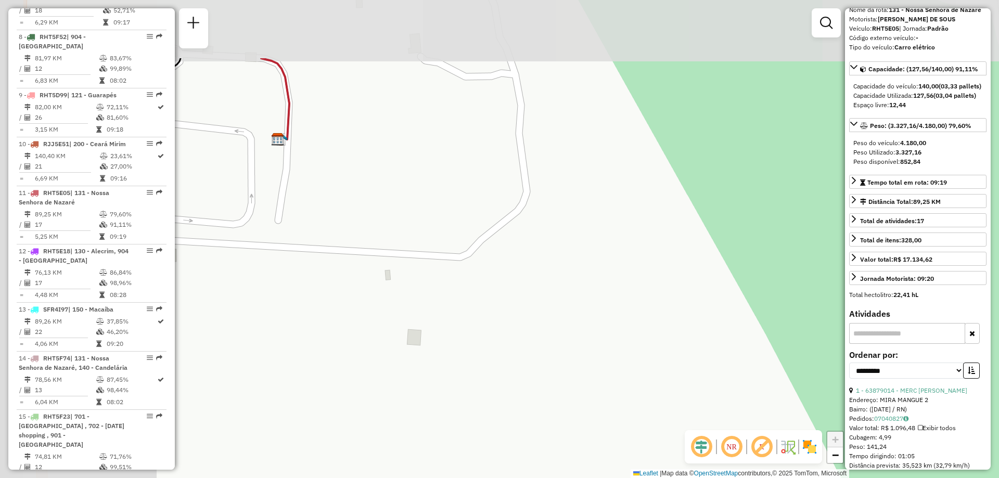
drag, startPoint x: 404, startPoint y: 184, endPoint x: 725, endPoint y: 308, distance: 343.1
click at [725, 308] on div "Janela de atendimento Grade de atendimento Capacidade Transportadoras Veículos …" at bounding box center [499, 239] width 999 height 478
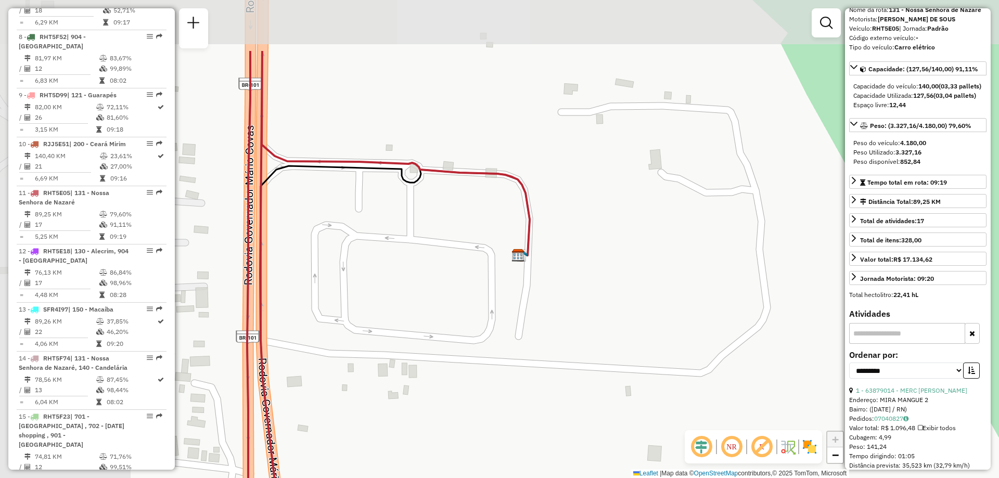
drag, startPoint x: 484, startPoint y: 220, endPoint x: 677, endPoint y: 320, distance: 217.0
click at [677, 320] on div "Janela de atendimento Grade de atendimento Capacidade Transportadoras Veículos …" at bounding box center [499, 239] width 999 height 478
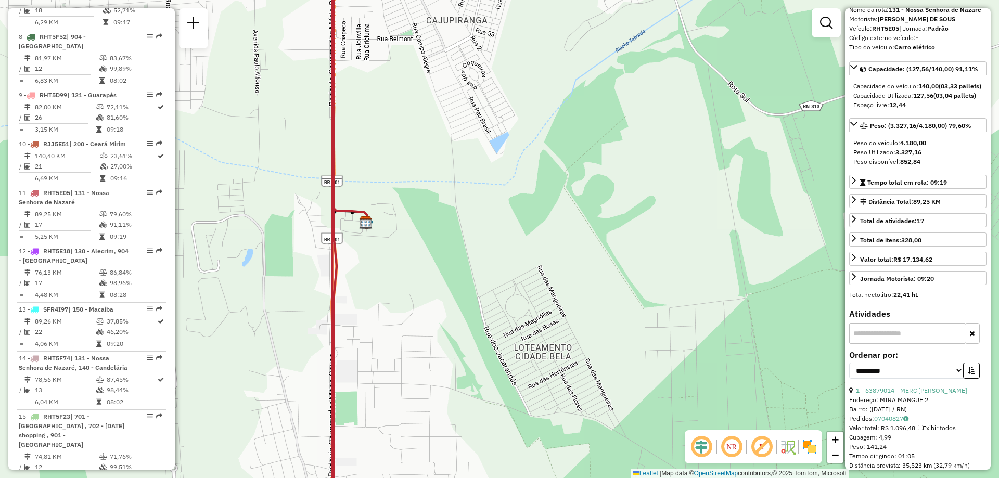
drag, startPoint x: 361, startPoint y: 156, endPoint x: 415, endPoint y: 208, distance: 75.1
click at [425, 198] on div "Janela de atendimento Grade de atendimento Capacidade Transportadoras Veículos …" at bounding box center [499, 239] width 999 height 478
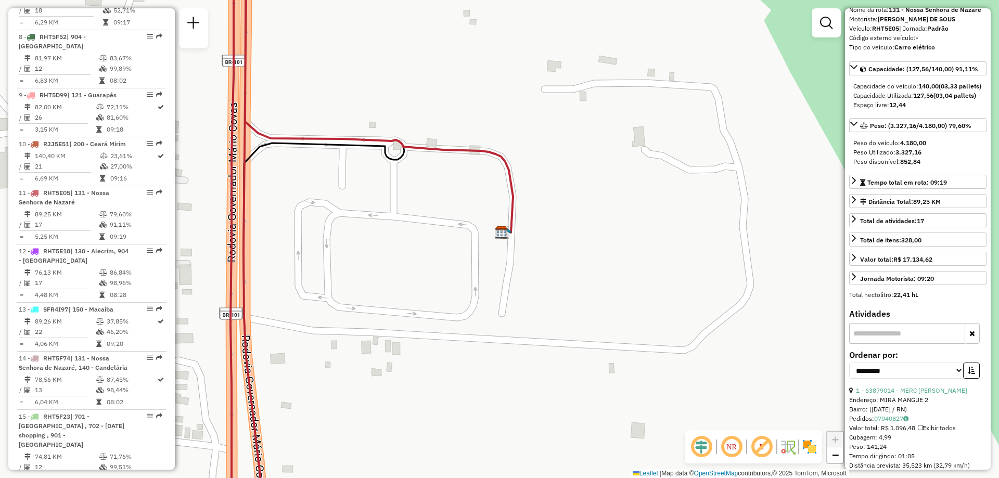
drag, startPoint x: 358, startPoint y: 312, endPoint x: 360, endPoint y: 265, distance: 46.4
click at [360, 265] on div "Janela de atendimento Grade de atendimento Capacidade Transportadoras Veículos …" at bounding box center [499, 239] width 999 height 478
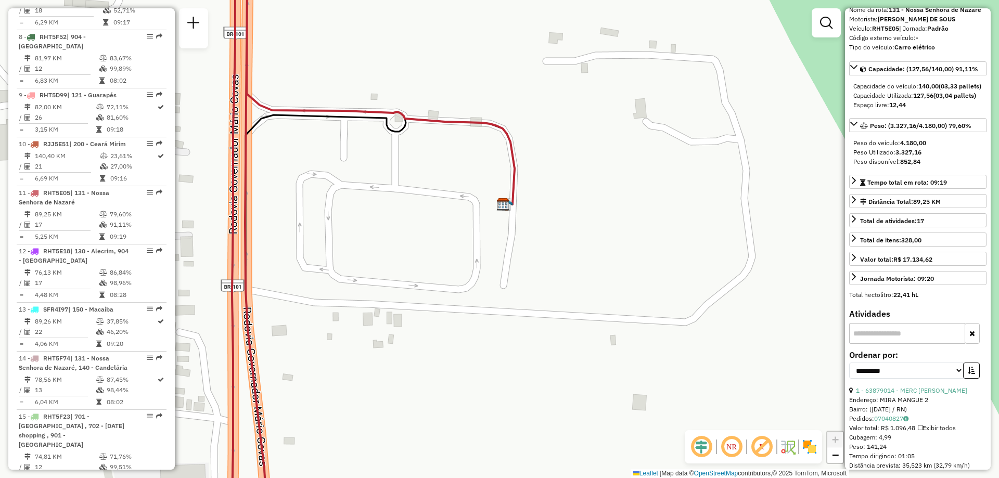
drag, startPoint x: 360, startPoint y: 274, endPoint x: 362, endPoint y: 246, distance: 28.2
click at [362, 246] on div "Janela de atendimento Grade de atendimento Capacidade Transportadoras Veículos …" at bounding box center [499, 239] width 999 height 478
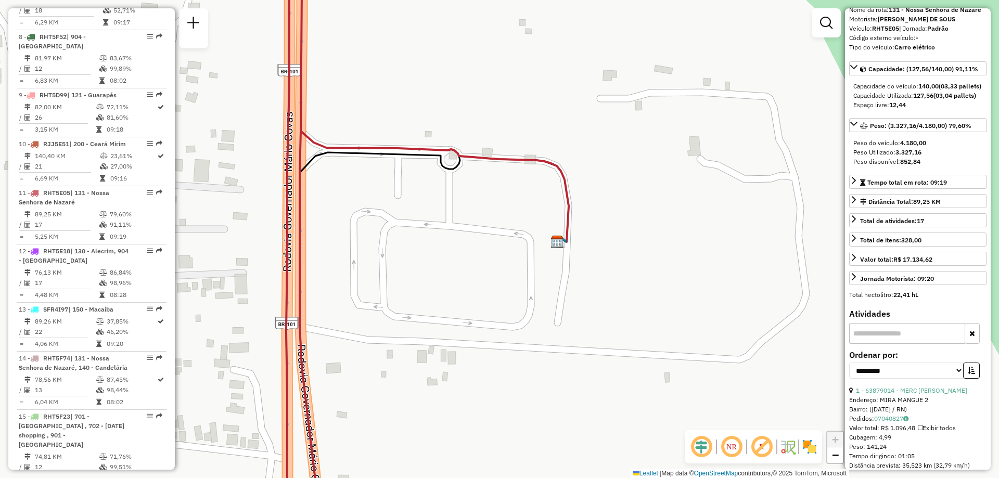
drag, startPoint x: 365, startPoint y: 229, endPoint x: 420, endPoint y: 267, distance: 65.8
click at [420, 267] on div "Janela de atendimento Grade de atendimento Capacidade Transportadoras Veículos …" at bounding box center [499, 239] width 999 height 478
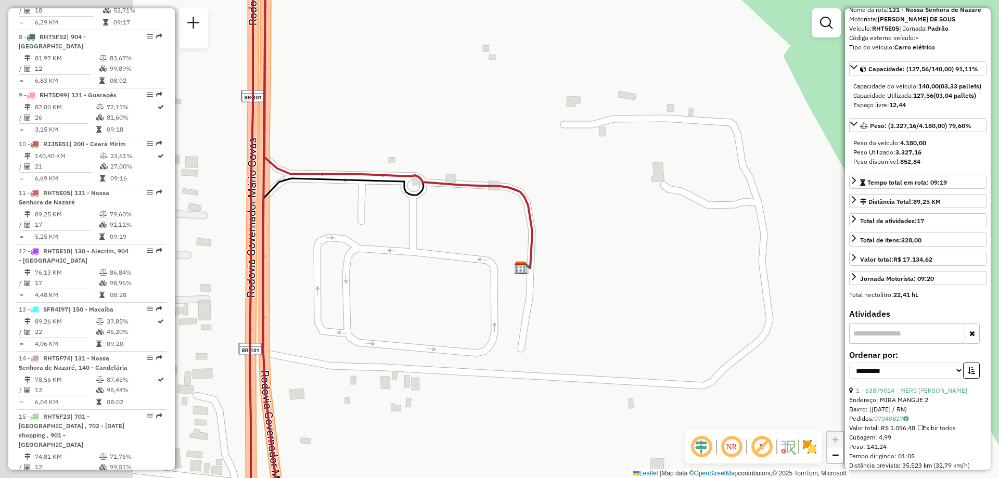
drag, startPoint x: 435, startPoint y: 186, endPoint x: 574, endPoint y: 209, distance: 140.8
click at [574, 209] on div "Janela de atendimento Grade de atendimento Capacidade Transportadoras Veículos …" at bounding box center [499, 239] width 999 height 478
